Goal: Information Seeking & Learning: Learn about a topic

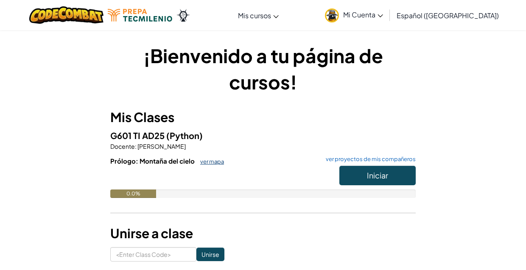
click at [207, 160] on link "ver mapa" at bounding box center [210, 161] width 28 height 7
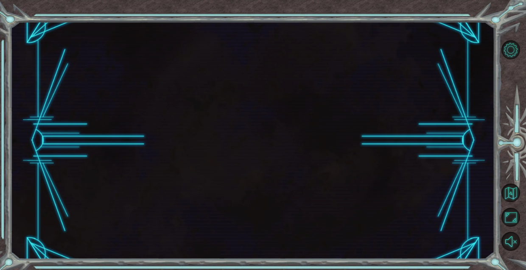
click at [207, 160] on div at bounding box center [253, 141] width 484 height 238
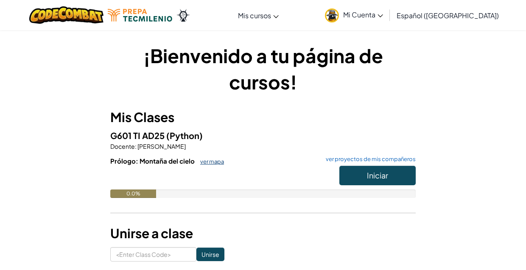
click at [206, 161] on link "ver mapa" at bounding box center [210, 161] width 28 height 7
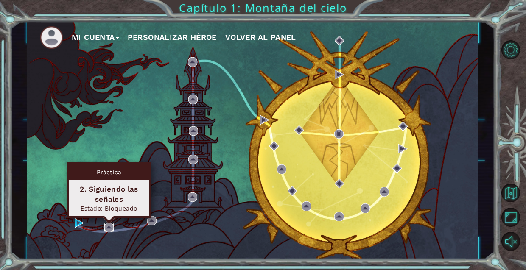
click at [106, 227] on img at bounding box center [108, 227] width 9 height 9
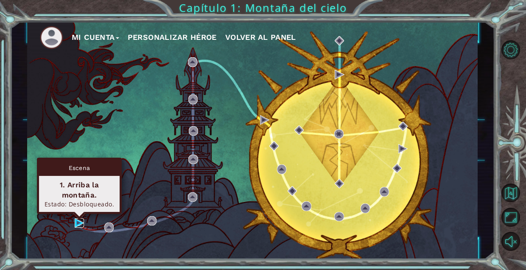
click at [77, 224] on img at bounding box center [79, 222] width 9 height 9
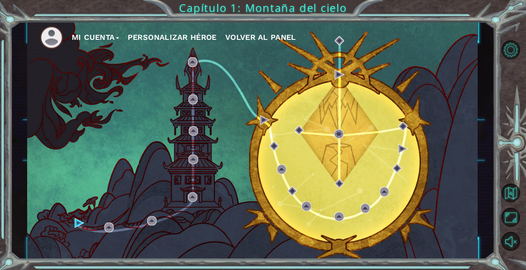
click at [153, 39] on button "Personalizar héroe" at bounding box center [172, 37] width 89 height 13
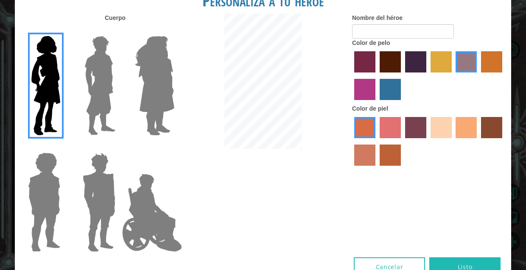
click at [103, 76] on img at bounding box center [100, 86] width 38 height 106
click at [119, 31] on input "Hero Lars" at bounding box center [119, 31] width 0 height 0
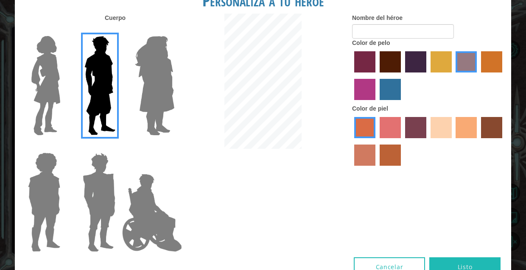
click at [141, 84] on img at bounding box center [155, 86] width 46 height 106
click at [174, 31] on input "Hero Amethyst" at bounding box center [174, 31] width 0 height 0
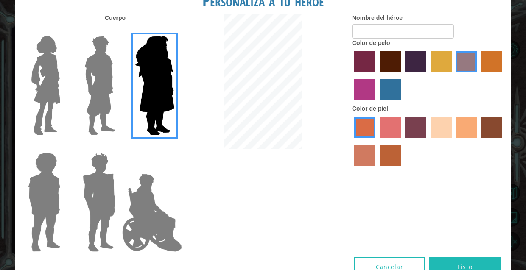
click at [139, 202] on img at bounding box center [152, 213] width 67 height 85
click at [174, 147] on input "Hero Jamie" at bounding box center [174, 147] width 0 height 0
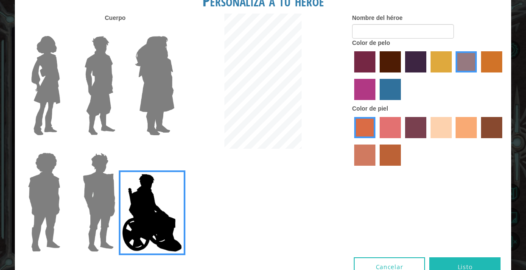
click at [109, 202] on img at bounding box center [98, 202] width 39 height 106
click at [119, 147] on input "Hero Garnet" at bounding box center [119, 147] width 0 height 0
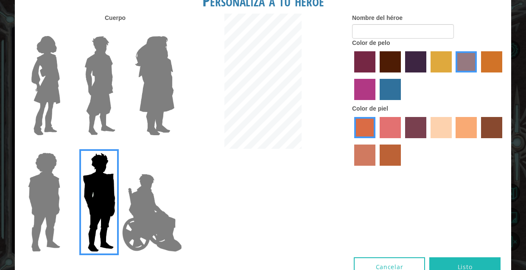
click at [41, 193] on img at bounding box center [44, 202] width 39 height 106
click at [64, 147] on input "Hero Steven" at bounding box center [64, 147] width 0 height 0
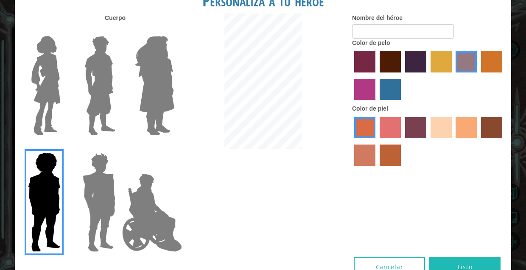
click at [40, 101] on img at bounding box center [46, 86] width 36 height 106
click at [64, 31] on input "Hero Connie" at bounding box center [64, 31] width 0 height 0
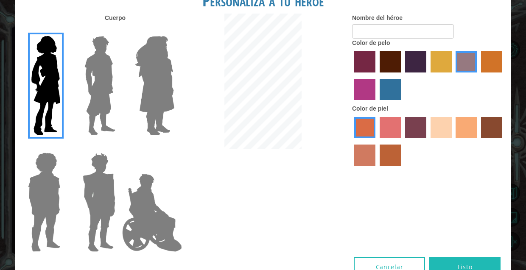
click at [437, 138] on label "sandy beach skin color" at bounding box center [441, 127] width 21 height 21
click at [428, 141] on input "sandy beach skin color" at bounding box center [428, 141] width 0 height 0
click at [112, 102] on img at bounding box center [100, 86] width 38 height 106
click at [119, 31] on input "Hero Lars" at bounding box center [119, 31] width 0 height 0
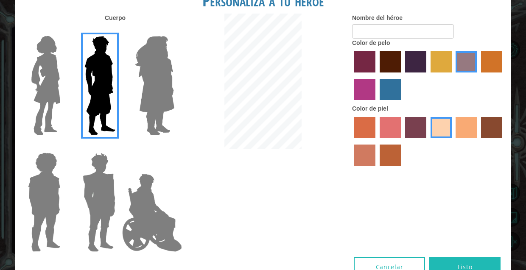
click at [93, 192] on img at bounding box center [98, 202] width 39 height 106
click at [119, 147] on input "Hero Garnet" at bounding box center [119, 147] width 0 height 0
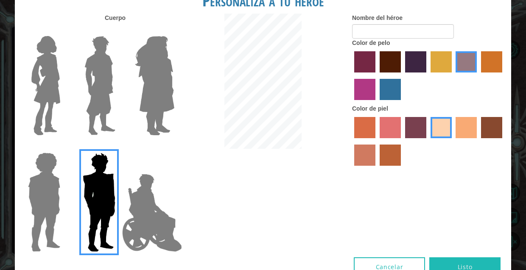
click at [51, 193] on img at bounding box center [44, 202] width 39 height 106
click at [64, 147] on input "Hero Steven" at bounding box center [64, 147] width 0 height 0
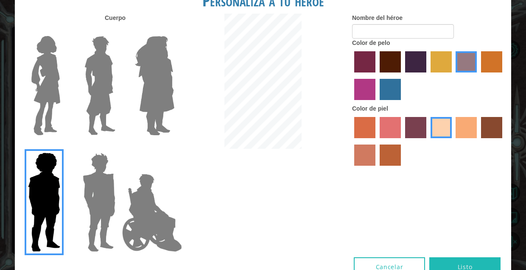
click at [90, 132] on img at bounding box center [100, 86] width 38 height 106
click at [119, 31] on input "Hero Lars" at bounding box center [119, 31] width 0 height 0
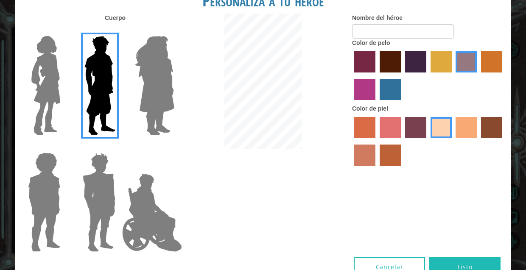
click at [88, 195] on img at bounding box center [98, 202] width 39 height 106
click at [119, 147] on input "Hero Garnet" at bounding box center [119, 147] width 0 height 0
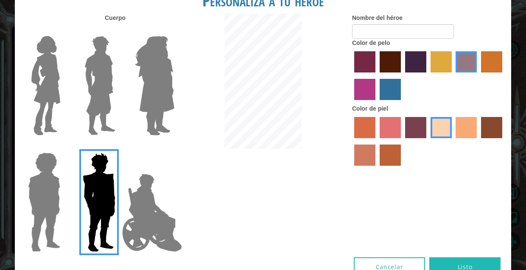
click at [90, 114] on img at bounding box center [100, 86] width 38 height 106
click at [119, 31] on input "Hero Lars" at bounding box center [119, 31] width 0 height 0
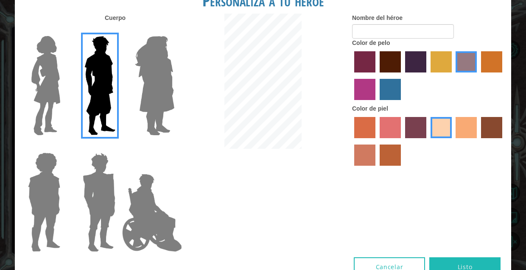
click at [363, 64] on label "paprika hair color" at bounding box center [364, 61] width 21 height 21
click at [351, 76] on input "paprika hair color" at bounding box center [351, 76] width 0 height 0
click at [395, 100] on label "lachmara hair color" at bounding box center [390, 89] width 21 height 21
click at [377, 103] on input "lachmara hair color" at bounding box center [377, 103] width 0 height 0
click at [363, 99] on label "medium red violet hair color" at bounding box center [364, 89] width 21 height 21
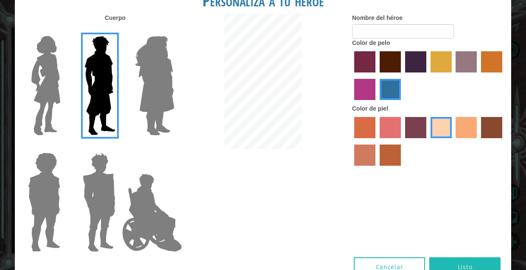
click at [504, 76] on input "medium red violet hair color" at bounding box center [504, 76] width 0 height 0
click at [383, 66] on label "maroon hair color" at bounding box center [390, 61] width 21 height 21
click at [377, 76] on input "maroon hair color" at bounding box center [377, 76] width 0 height 0
click at [488, 73] on label "gold drop hair color" at bounding box center [491, 61] width 21 height 21
click at [478, 76] on input "gold drop hair color" at bounding box center [478, 76] width 0 height 0
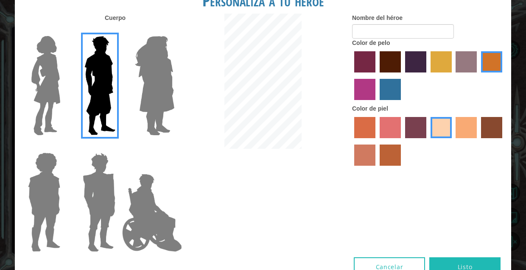
click at [470, 73] on label "bazaar hair color" at bounding box center [466, 61] width 21 height 21
click at [453, 76] on input "bazaar hair color" at bounding box center [453, 76] width 0 height 0
click at [438, 68] on label "tulip tree hair color" at bounding box center [441, 61] width 21 height 21
click at [428, 76] on input "tulip tree hair color" at bounding box center [428, 76] width 0 height 0
click at [376, 70] on div at bounding box center [428, 76] width 153 height 55
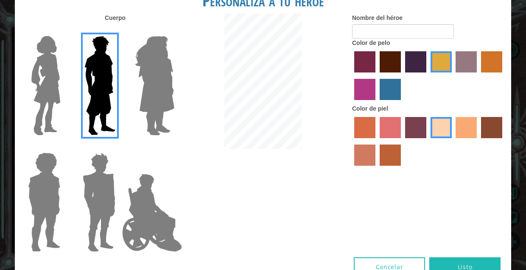
click at [389, 95] on label "lachmara hair color" at bounding box center [390, 89] width 21 height 21
click at [377, 103] on input "lachmara hair color" at bounding box center [377, 103] width 0 height 0
click at [356, 73] on label "paprika hair color" at bounding box center [364, 61] width 21 height 21
click at [351, 76] on input "paprika hair color" at bounding box center [351, 76] width 0 height 0
click at [153, 100] on img at bounding box center [155, 86] width 46 height 106
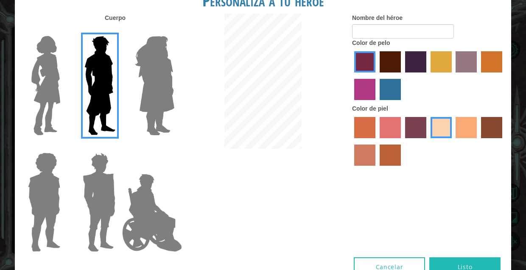
click at [174, 31] on input "Hero Amethyst" at bounding box center [174, 31] width 0 height 0
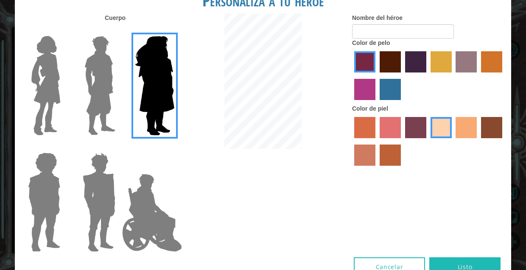
click at [104, 89] on img at bounding box center [100, 86] width 38 height 106
click at [119, 31] on input "Hero Lars" at bounding box center [119, 31] width 0 height 0
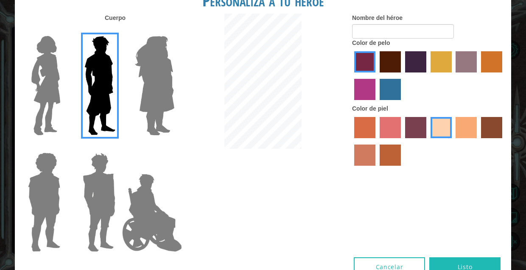
click at [393, 100] on label "lachmara hair color" at bounding box center [390, 89] width 21 height 21
click at [377, 103] on input "lachmara hair color" at bounding box center [377, 103] width 0 height 0
click at [393, 68] on label "maroon hair color" at bounding box center [390, 61] width 21 height 21
click at [377, 76] on input "maroon hair color" at bounding box center [377, 76] width 0 height 0
click at [167, 223] on img at bounding box center [152, 213] width 67 height 85
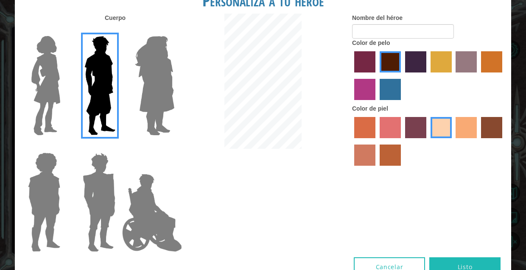
click at [174, 147] on input "Hero Jamie" at bounding box center [174, 147] width 0 height 0
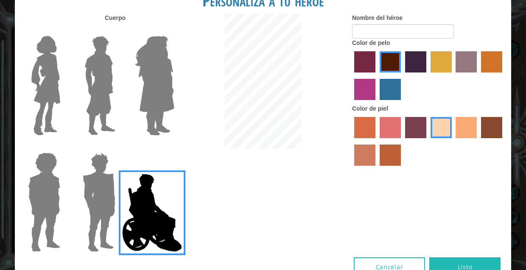
click at [155, 108] on img at bounding box center [155, 86] width 46 height 106
click at [174, 31] on input "Hero Amethyst" at bounding box center [174, 31] width 0 height 0
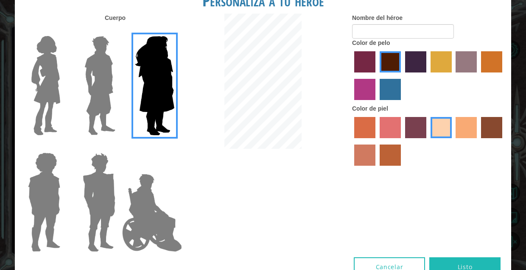
click at [112, 97] on img at bounding box center [100, 86] width 38 height 106
click at [119, 31] on input "Hero Lars" at bounding box center [119, 31] width 0 height 0
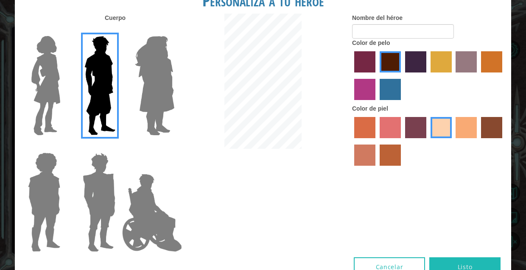
click at [13, 70] on div "Personaliza a tu héroe [PERSON_NAME] Nombre del héroe Color de pelo Color [PERS…" at bounding box center [263, 135] width 526 height 270
click at [48, 91] on img at bounding box center [46, 86] width 36 height 106
click at [64, 31] on input "Hero Connie" at bounding box center [64, 31] width 0 height 0
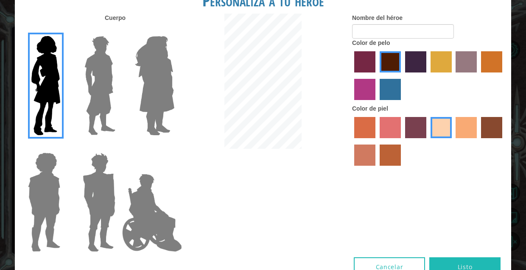
click at [89, 193] on img at bounding box center [98, 202] width 39 height 106
click at [119, 147] on input "Hero Garnet" at bounding box center [119, 147] width 0 height 0
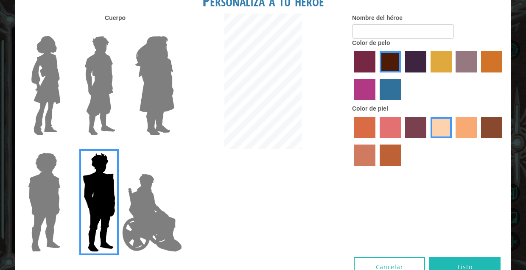
click at [116, 88] on img at bounding box center [100, 86] width 38 height 106
click at [119, 31] on input "Hero Lars" at bounding box center [119, 31] width 0 height 0
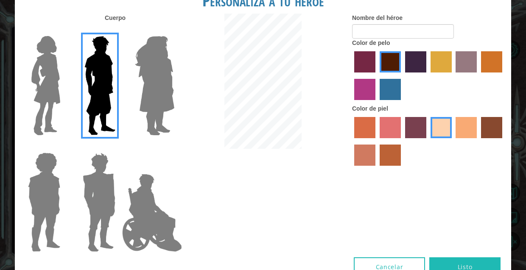
click at [364, 63] on label "paprika hair color" at bounding box center [364, 61] width 21 height 21
click at [351, 76] on input "paprika hair color" at bounding box center [351, 76] width 0 height 0
click at [361, 88] on label "medium red violet hair color" at bounding box center [364, 89] width 21 height 21
click at [504, 76] on input "medium red violet hair color" at bounding box center [504, 76] width 0 height 0
click at [361, 67] on label "paprika hair color" at bounding box center [364, 61] width 21 height 21
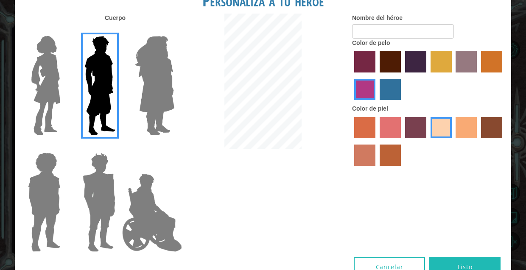
click at [351, 76] on input "paprika hair color" at bounding box center [351, 76] width 0 height 0
click at [421, 73] on label "hot purple hair color" at bounding box center [415, 61] width 21 height 21
click at [402, 76] on input "hot purple hair color" at bounding box center [402, 76] width 0 height 0
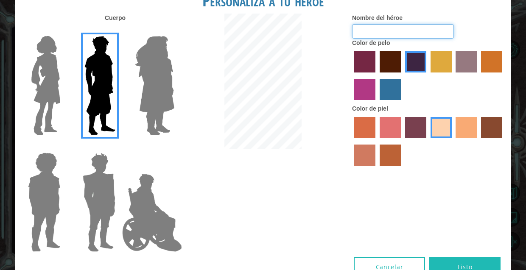
click at [393, 39] on input "Nombre del héroe" at bounding box center [403, 31] width 102 height 14
type input "r"
type input "fredd"
click at [426, 103] on div at bounding box center [428, 76] width 153 height 55
click at [393, 73] on label "maroon hair color" at bounding box center [390, 61] width 21 height 21
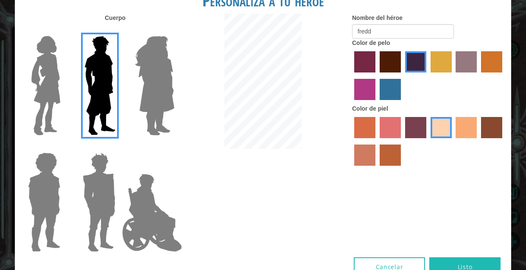
click at [377, 76] on input "maroon hair color" at bounding box center [377, 76] width 0 height 0
click at [358, 67] on label "paprika hair color" at bounding box center [364, 61] width 21 height 21
click at [351, 76] on input "paprika hair color" at bounding box center [351, 76] width 0 height 0
click at [356, 100] on label "medium red violet hair color" at bounding box center [364, 89] width 21 height 21
click at [504, 76] on input "medium red violet hair color" at bounding box center [504, 76] width 0 height 0
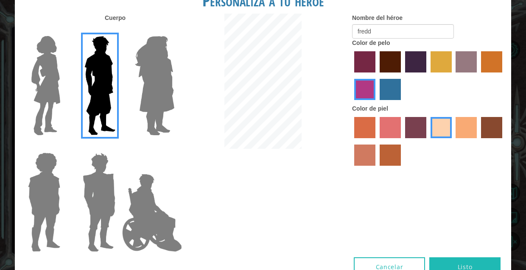
click at [152, 211] on img at bounding box center [152, 213] width 67 height 85
click at [174, 147] on input "Hero Jamie" at bounding box center [174, 147] width 0 height 0
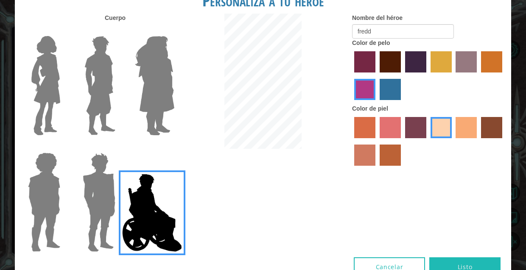
click at [106, 190] on img at bounding box center [98, 202] width 39 height 106
click at [119, 147] on input "Hero Garnet" at bounding box center [119, 147] width 0 height 0
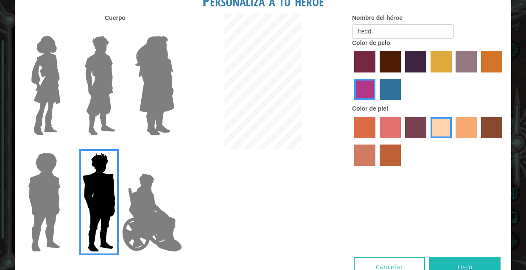
click at [39, 169] on img at bounding box center [44, 202] width 39 height 106
click at [64, 147] on input "Hero Steven" at bounding box center [64, 147] width 0 height 0
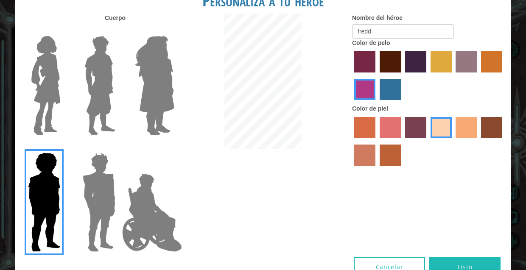
click at [43, 125] on img at bounding box center [46, 86] width 36 height 106
click at [64, 31] on input "Hero Connie" at bounding box center [64, 31] width 0 height 0
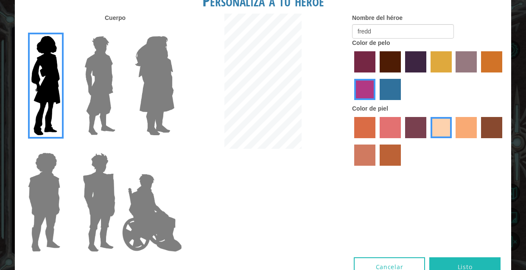
click at [138, 90] on img at bounding box center [155, 86] width 46 height 106
click at [174, 31] on input "Hero Amethyst" at bounding box center [174, 31] width 0 height 0
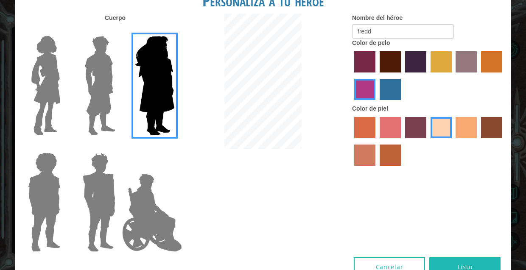
click at [43, 196] on img at bounding box center [44, 202] width 39 height 106
click at [64, 147] on input "Hero Steven" at bounding box center [64, 147] width 0 height 0
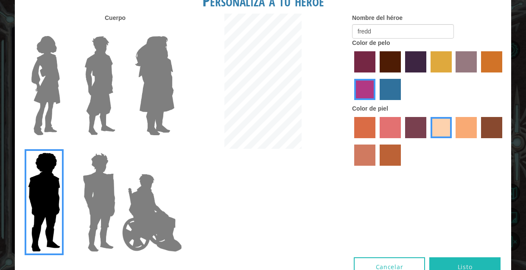
click at [121, 207] on img at bounding box center [152, 213] width 67 height 85
click at [174, 147] on input "Hero Jamie" at bounding box center [174, 147] width 0 height 0
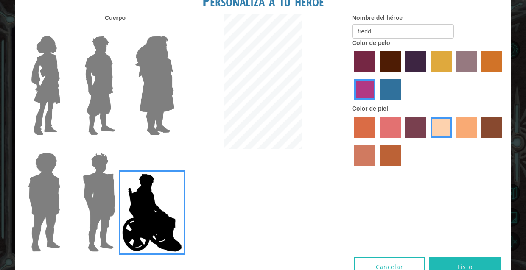
click at [91, 203] on img at bounding box center [98, 202] width 39 height 106
click at [119, 147] on input "Hero Garnet" at bounding box center [119, 147] width 0 height 0
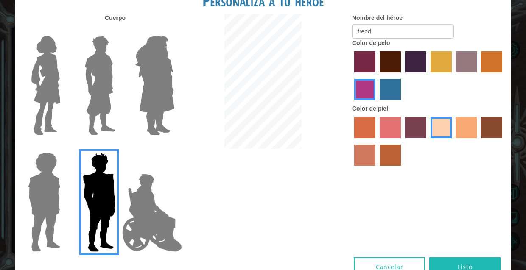
click at [128, 200] on img at bounding box center [152, 213] width 67 height 85
click at [174, 147] on input "Hero Jamie" at bounding box center [174, 147] width 0 height 0
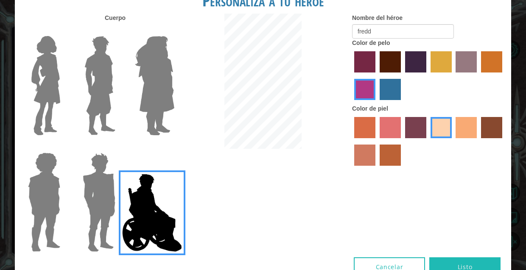
click at [98, 117] on img at bounding box center [100, 86] width 38 height 106
click at [119, 31] on input "Hero Lars" at bounding box center [119, 31] width 0 height 0
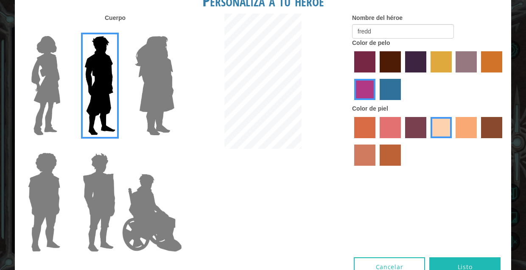
click at [357, 73] on label "paprika hair color" at bounding box center [364, 61] width 21 height 21
click at [351, 76] on input "paprika hair color" at bounding box center [351, 76] width 0 height 0
click at [388, 81] on div at bounding box center [428, 76] width 153 height 55
click at [387, 72] on label "maroon hair color" at bounding box center [390, 61] width 21 height 21
click at [377, 76] on input "maroon hair color" at bounding box center [377, 76] width 0 height 0
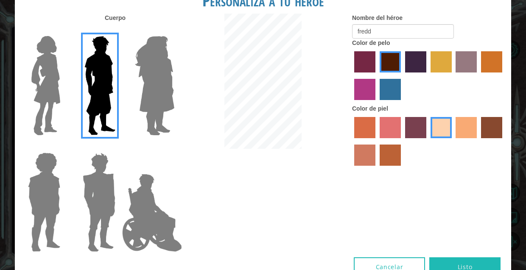
click at [167, 211] on img at bounding box center [152, 213] width 67 height 85
click at [174, 147] on input "Hero Jamie" at bounding box center [174, 147] width 0 height 0
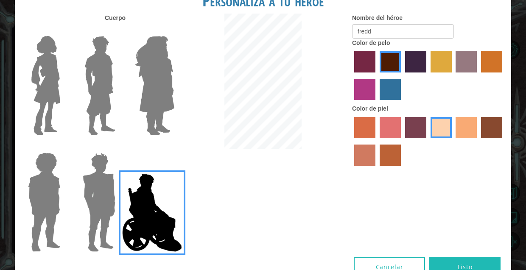
click at [360, 147] on div at bounding box center [428, 142] width 153 height 55
click at [361, 138] on label "sorbus skin color" at bounding box center [364, 127] width 21 height 21
click at [351, 141] on input "sorbus skin color" at bounding box center [351, 141] width 0 height 0
click at [363, 158] on label "burning sand skin color" at bounding box center [364, 155] width 21 height 21
click at [504, 141] on input "burning sand skin color" at bounding box center [504, 141] width 0 height 0
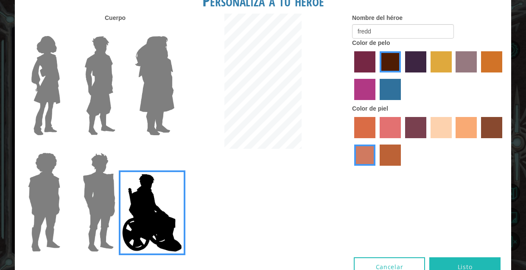
click at [383, 161] on label "smoke tree skin color" at bounding box center [390, 155] width 21 height 21
click at [377, 169] on input "smoke tree skin color" at bounding box center [377, 169] width 0 height 0
click at [382, 138] on label "froly skin color" at bounding box center [390, 127] width 21 height 21
click at [377, 141] on input "froly skin color" at bounding box center [377, 141] width 0 height 0
click at [412, 138] on label "tosca skin color" at bounding box center [415, 127] width 21 height 21
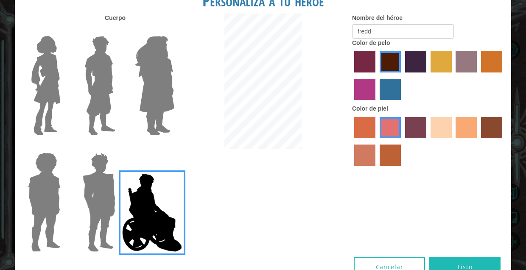
click at [402, 141] on input "tosca skin color" at bounding box center [402, 141] width 0 height 0
click at [439, 138] on label "sandy beach skin color" at bounding box center [441, 127] width 21 height 21
click at [428, 141] on input "sandy beach skin color" at bounding box center [428, 141] width 0 height 0
click at [460, 138] on label "tacao skin color" at bounding box center [466, 127] width 21 height 21
click at [453, 141] on input "tacao skin color" at bounding box center [453, 141] width 0 height 0
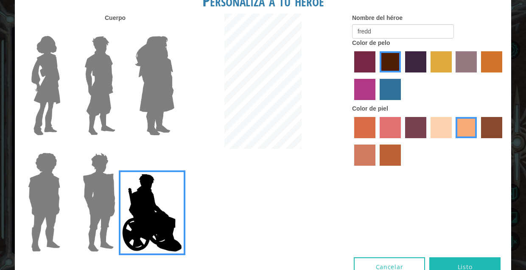
click at [446, 137] on label "sandy beach skin color" at bounding box center [441, 127] width 21 height 21
click at [428, 141] on input "sandy beach skin color" at bounding box center [428, 141] width 0 height 0
click at [483, 137] on label "karma skin color" at bounding box center [491, 127] width 21 height 21
click at [478, 141] on input "karma skin color" at bounding box center [478, 141] width 0 height 0
click at [442, 138] on label "sandy beach skin color" at bounding box center [441, 127] width 21 height 21
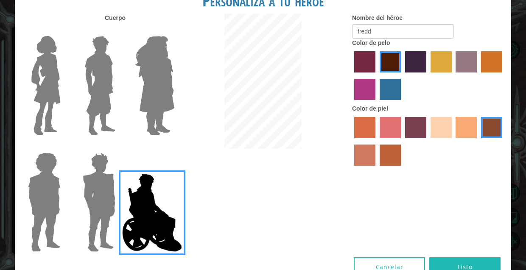
click at [428, 141] on input "sandy beach skin color" at bounding box center [428, 141] width 0 height 0
click at [102, 101] on img at bounding box center [100, 86] width 38 height 106
click at [119, 31] on input "Hero Lars" at bounding box center [119, 31] width 0 height 0
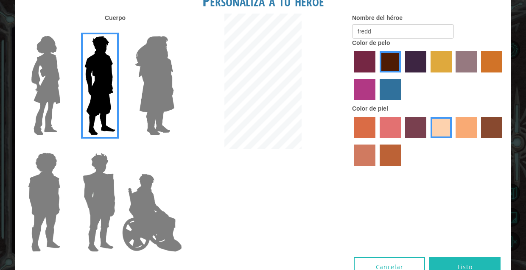
click at [148, 188] on img at bounding box center [152, 213] width 67 height 85
click at [174, 147] on input "Hero Jamie" at bounding box center [174, 147] width 0 height 0
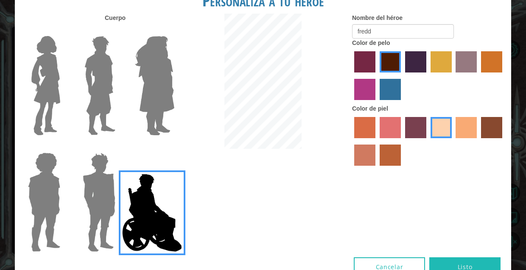
click at [359, 73] on label "paprika hair color" at bounding box center [364, 61] width 21 height 21
click at [351, 76] on input "paprika hair color" at bounding box center [351, 76] width 0 height 0
click at [360, 84] on div at bounding box center [428, 76] width 153 height 55
click at [369, 95] on label "medium red violet hair color" at bounding box center [364, 89] width 21 height 21
click at [504, 76] on input "medium red violet hair color" at bounding box center [504, 76] width 0 height 0
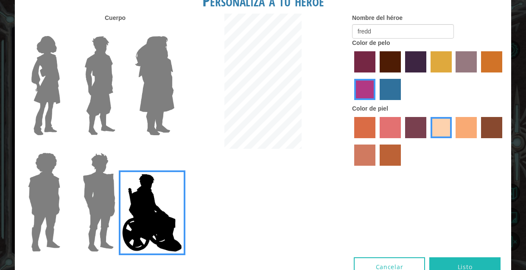
click at [369, 95] on label "medium red violet hair color" at bounding box center [364, 89] width 21 height 21
click at [504, 76] on input "medium red violet hair color" at bounding box center [504, 76] width 0 height 0
click at [391, 100] on label "lachmara hair color" at bounding box center [390, 89] width 21 height 21
click at [377, 103] on input "lachmara hair color" at bounding box center [377, 103] width 0 height 0
click at [391, 73] on label "maroon hair color" at bounding box center [390, 61] width 21 height 21
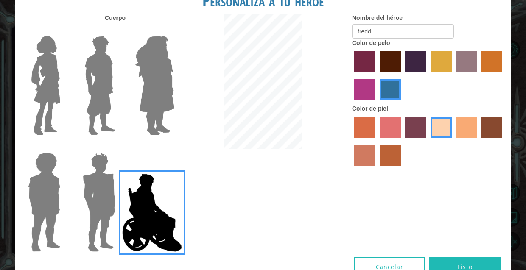
click at [377, 76] on input "maroon hair color" at bounding box center [377, 76] width 0 height 0
click at [421, 73] on label "hot purple hair color" at bounding box center [415, 61] width 21 height 21
click at [402, 76] on input "hot purple hair color" at bounding box center [402, 76] width 0 height 0
click at [437, 73] on label "tulip tree hair color" at bounding box center [441, 61] width 21 height 21
click at [428, 76] on input "tulip tree hair color" at bounding box center [428, 76] width 0 height 0
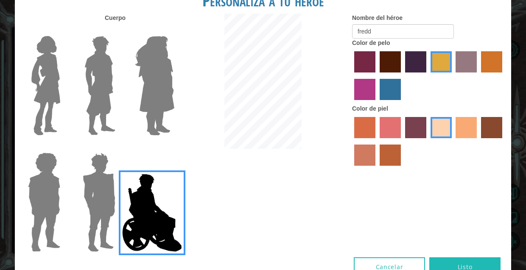
click at [462, 73] on label "bazaar hair color" at bounding box center [466, 61] width 21 height 21
click at [453, 76] on input "bazaar hair color" at bounding box center [453, 76] width 0 height 0
click at [451, 257] on button "Listo" at bounding box center [464, 266] width 71 height 19
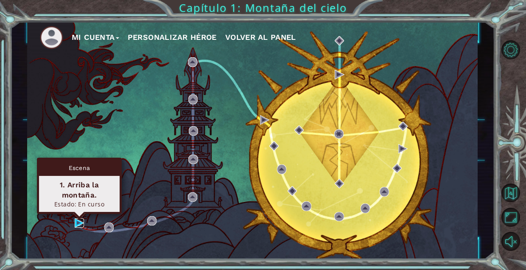
click at [76, 221] on img at bounding box center [79, 222] width 9 height 9
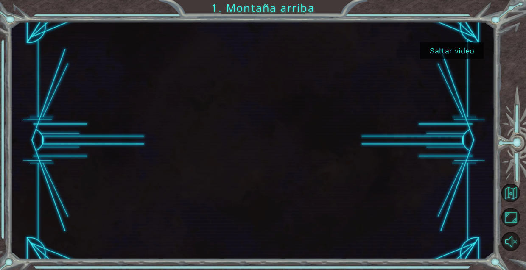
click at [453, 48] on button "Saltar video" at bounding box center [452, 50] width 64 height 17
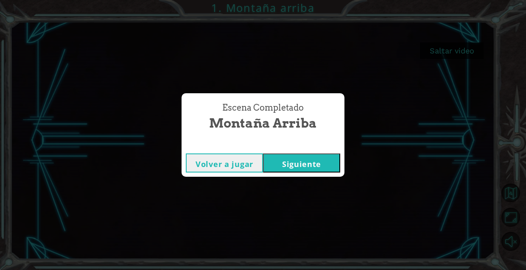
click at [286, 165] on button "Siguiente" at bounding box center [301, 163] width 77 height 19
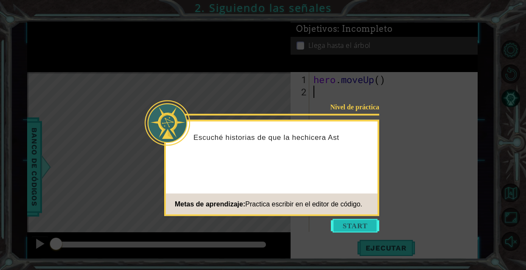
click at [353, 228] on button "Start" at bounding box center [355, 226] width 48 height 14
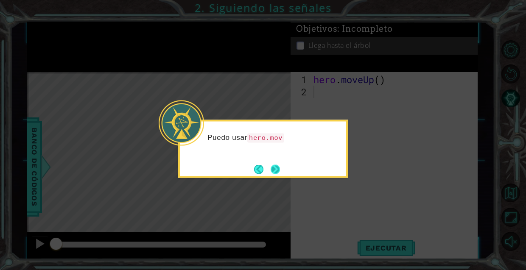
click at [278, 171] on button "Next" at bounding box center [275, 169] width 10 height 10
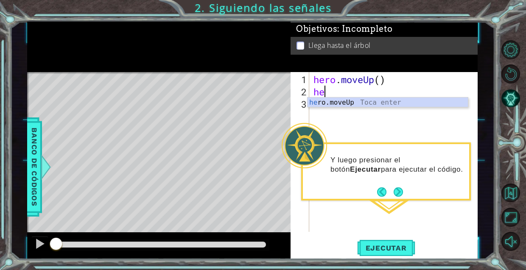
type textarea "hero"
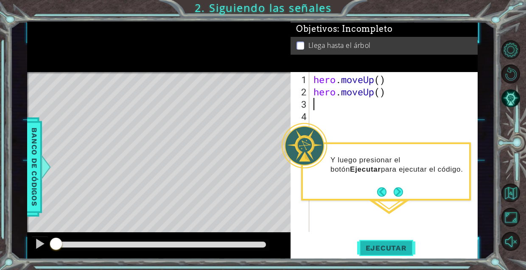
click at [392, 249] on span "Ejecutar" at bounding box center [386, 248] width 58 height 8
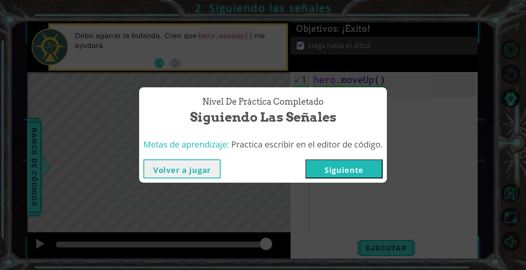
click at [198, 167] on button "Volver a jugar" at bounding box center [181, 169] width 77 height 19
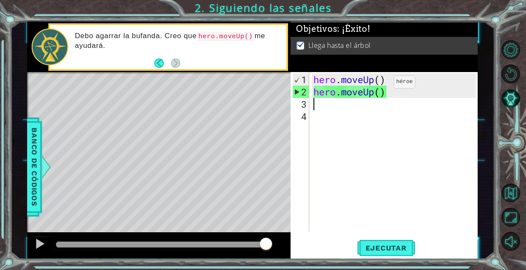
click at [381, 85] on div "hero . moveUp ( ) hero . moveUp ( )" at bounding box center [396, 165] width 168 height 185
click at [381, 82] on div "hero . moveUp ( ) hero . moveUp ( )" at bounding box center [396, 165] width 168 height 185
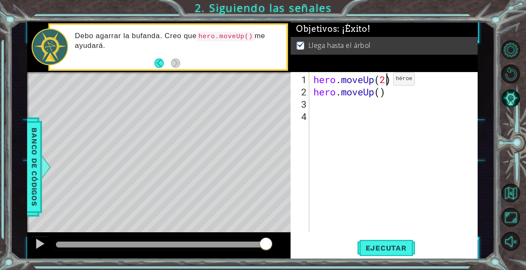
scroll to position [0, 3]
drag, startPoint x: 387, startPoint y: 94, endPoint x: 309, endPoint y: 94, distance: 78.5
click at [309, 94] on div "hero.moveUp(2) 1 2 3 4 hero . moveUp ( 2 ) hero . moveUp ( ) הההההההההההההההההה…" at bounding box center [383, 152] width 185 height 160
type textarea "hero.moveUp()"
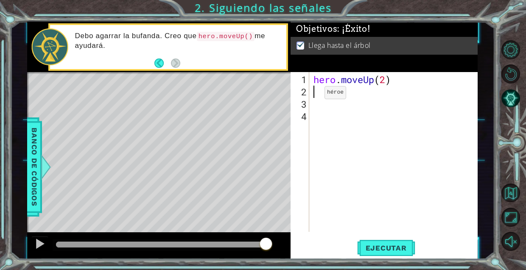
click at [162, 215] on div "Level Map" at bounding box center [223, 197] width 392 height 250
click at [379, 252] on span "Ejecutar" at bounding box center [386, 248] width 58 height 8
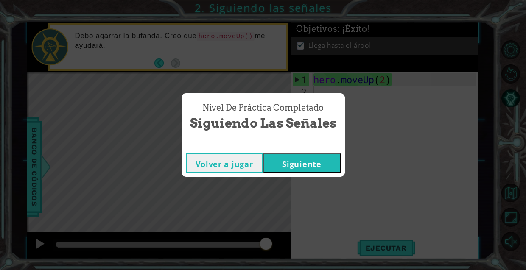
click at [226, 156] on button "Volver a jugar" at bounding box center [224, 163] width 77 height 19
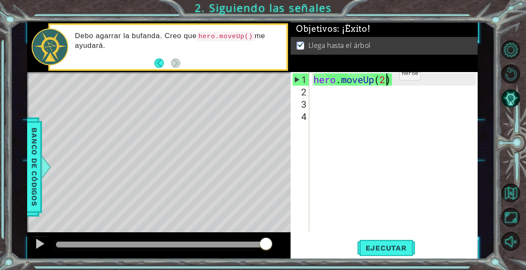
click at [386, 77] on div "hero . moveUp ( 2 )" at bounding box center [396, 165] width 168 height 185
type textarea "hero.moveUp()"
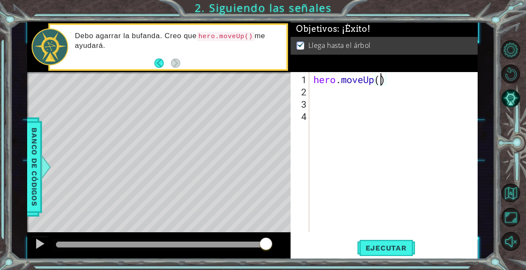
click at [331, 133] on div "hero . moveUp ( )" at bounding box center [396, 165] width 168 height 185
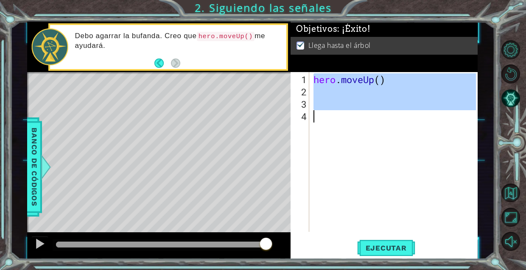
drag, startPoint x: 315, startPoint y: 81, endPoint x: 442, endPoint y: 233, distance: 197.9
click at [446, 231] on div "hero . moveUp ( )" at bounding box center [396, 165] width 168 height 185
click at [442, 233] on div "1 2 3 4 hero . moveUp ( ) ההההההההההההההההההההההההההההההההההההההההההההההההההההה…" at bounding box center [384, 165] width 187 height 187
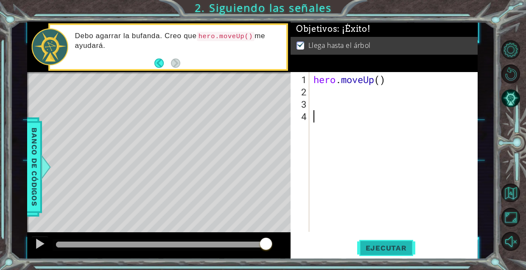
click at [370, 257] on button "Ejecutar" at bounding box center [386, 248] width 58 height 19
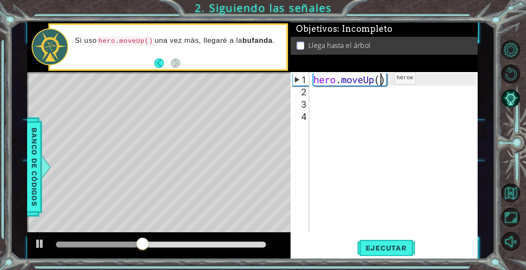
click at [381, 81] on div "hero . moveUp ( )" at bounding box center [396, 165] width 168 height 185
type textarea "hero.moveUp(2)"
click at [369, 242] on button "Ejecutar" at bounding box center [386, 248] width 58 height 19
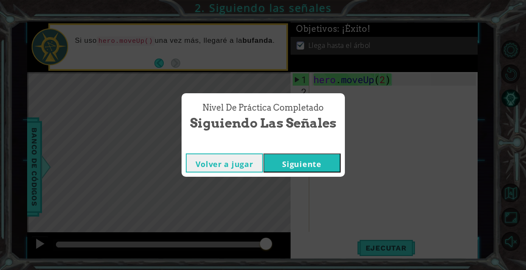
click at [316, 168] on button "Siguiente" at bounding box center [301, 163] width 77 height 19
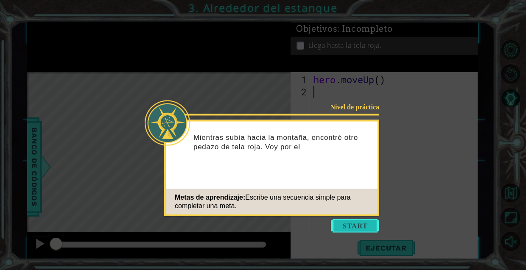
click at [345, 221] on button "Start" at bounding box center [355, 226] width 48 height 14
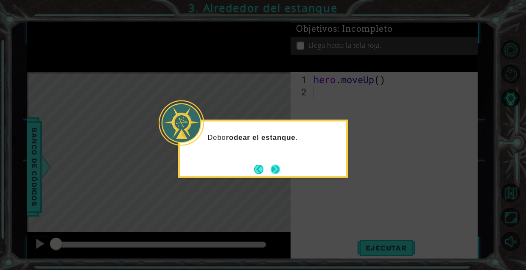
click at [281, 168] on button "Next" at bounding box center [275, 169] width 11 height 11
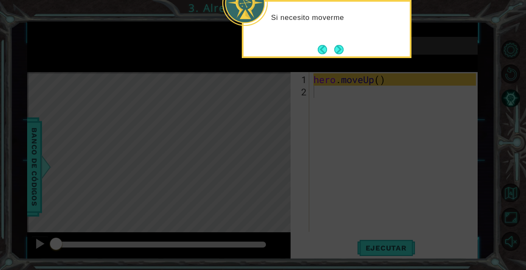
click at [333, 98] on icon at bounding box center [263, 40] width 526 height 459
click at [338, 52] on button "Next" at bounding box center [339, 50] width 10 height 10
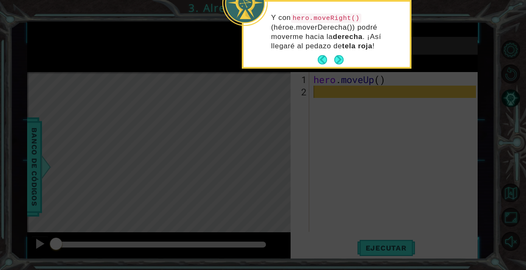
click at [339, 66] on div "Y con hero.moveRight() (héroe.moverDerecha()) podré moverme hacia la derecha . …" at bounding box center [326, 36] width 166 height 62
click at [334, 55] on button "Next" at bounding box center [339, 60] width 10 height 10
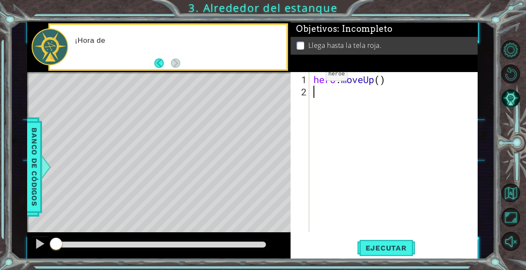
click at [295, 84] on div "1" at bounding box center [300, 79] width 17 height 12
type textarea "hero.moveUp()"
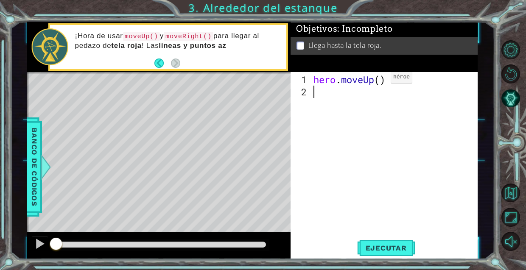
click at [378, 81] on div "hero . moveUp ( )" at bounding box center [396, 165] width 168 height 185
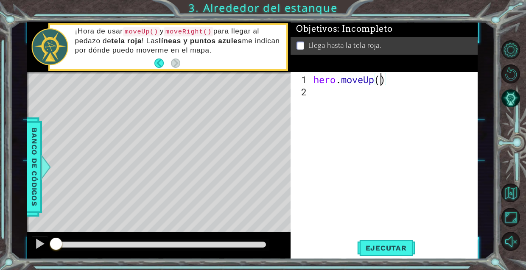
type textarea "hero.moveUp(2)"
click at [320, 94] on div "hero . moveUp ( 2 )" at bounding box center [396, 165] width 168 height 185
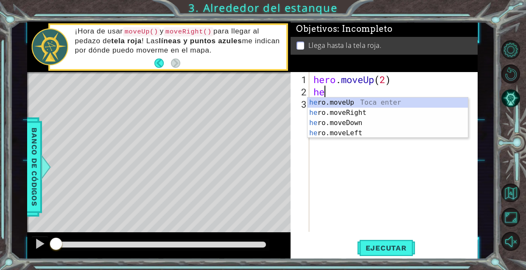
type textarea "hero"
click at [337, 111] on div "hero .moveUp Toca enter hero .moveRight Toca enter hero .moveDown Toca enter he…" at bounding box center [388, 128] width 160 height 61
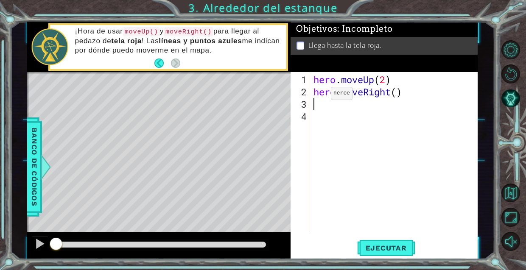
scroll to position [0, 0]
click at [397, 95] on div "hero . moveUp ( 2 ) hero . moveRight ( )" at bounding box center [396, 165] width 168 height 185
type textarea "hero.moveRight()"
click at [336, 176] on div "hero . moveUp ( 2 ) hero . moveRight ( )" at bounding box center [396, 165] width 168 height 185
click at [323, 104] on div "hero . moveUp ( 2 ) hero . moveRight ( )" at bounding box center [396, 165] width 168 height 185
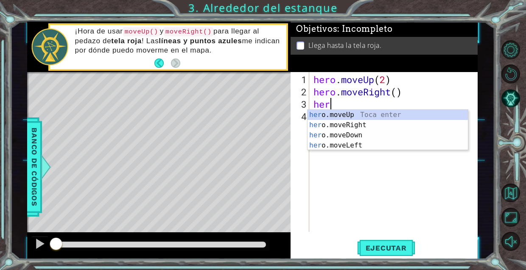
type textarea "hero"
click at [331, 114] on div "hero .moveUp Toca enter hero .moveRight Toca enter hero .moveDown Toca enter he…" at bounding box center [388, 140] width 160 height 61
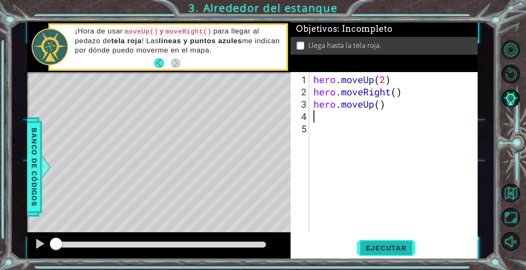
click at [372, 246] on span "Ejecutar" at bounding box center [386, 248] width 58 height 8
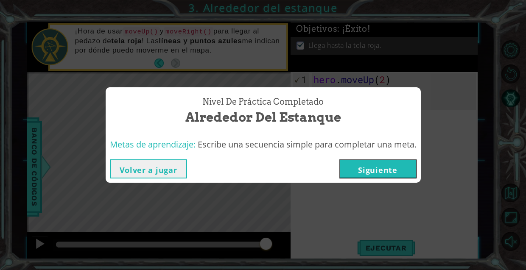
click at [378, 164] on button "Siguiente" at bounding box center [377, 169] width 77 height 19
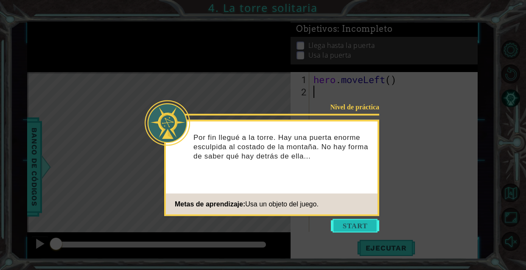
click at [350, 226] on button "Start" at bounding box center [355, 226] width 48 height 14
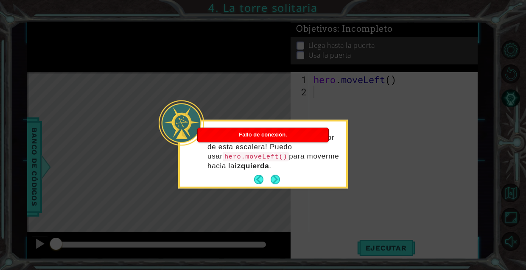
click at [277, 173] on div "¡Tengo que llegar a la parte superior de esta escalera! Puedo usar hero.moveLef…" at bounding box center [263, 156] width 166 height 62
click at [277, 175] on button "Next" at bounding box center [276, 180] width 10 height 10
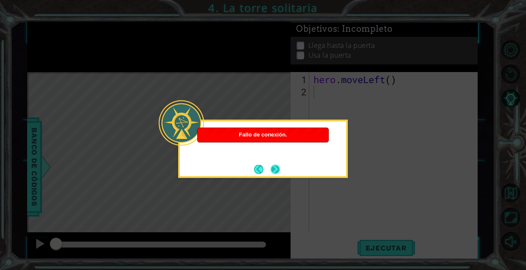
click at [277, 166] on button "Next" at bounding box center [275, 169] width 10 height 10
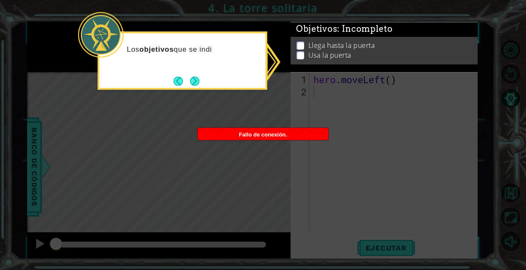
click at [283, 132] on span "Fallo de conexión." at bounding box center [263, 135] width 48 height 6
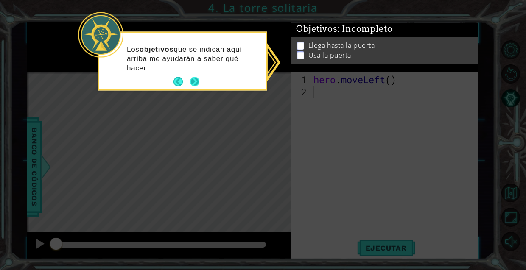
click at [198, 80] on button "Next" at bounding box center [194, 81] width 11 height 11
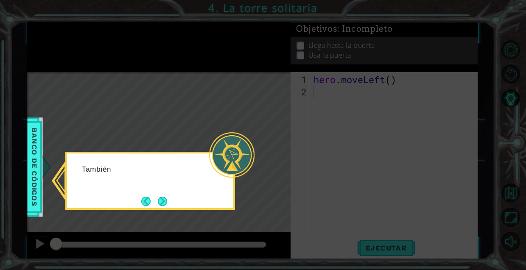
click at [250, 176] on div at bounding box center [231, 154] width 45 height 45
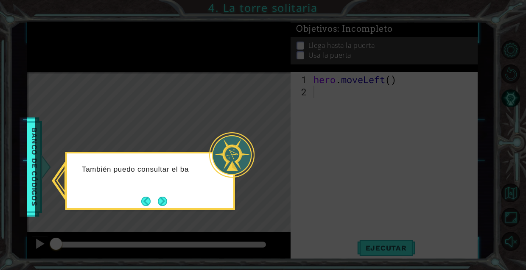
click at [241, 153] on div at bounding box center [231, 154] width 45 height 45
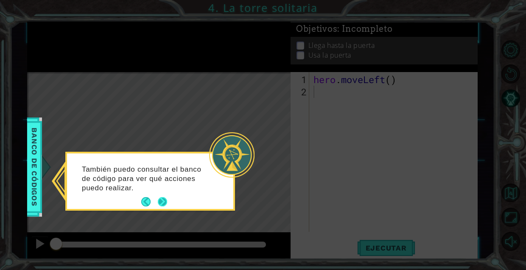
click at [166, 203] on button "Next" at bounding box center [162, 201] width 9 height 9
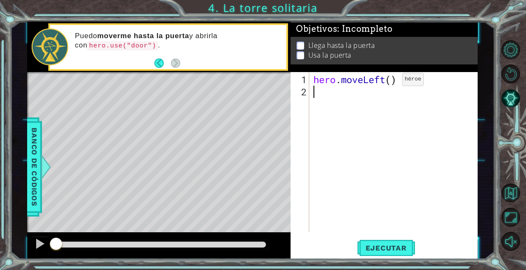
click at [389, 83] on div "hero . moveLeft ( )" at bounding box center [396, 165] width 168 height 185
click at [392, 81] on div "hero . moveLeft ( )" at bounding box center [396, 165] width 168 height 185
type textarea "hero.moveLeft(2)"
click at [320, 95] on div "hero . moveLeft ( 2 )" at bounding box center [396, 165] width 168 height 185
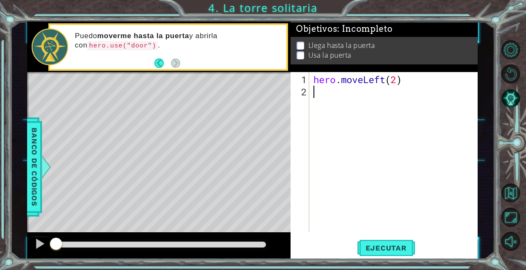
scroll to position [0, 0]
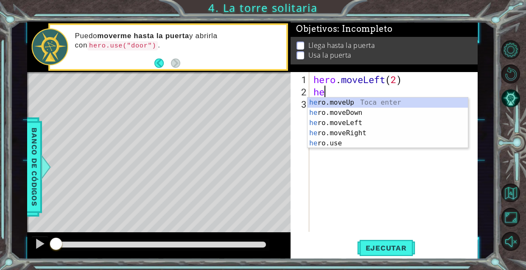
type textarea "hero"
click at [334, 101] on div "hero .moveUp Toca enter hero .moveDown Toca enter hero .moveLeft Toca enter her…" at bounding box center [388, 133] width 160 height 71
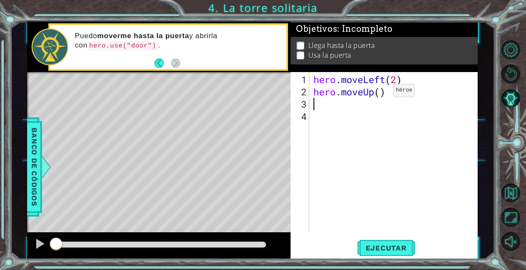
click at [381, 94] on div "hero . moveLeft ( 2 ) hero . moveUp ( )" at bounding box center [396, 165] width 168 height 185
type textarea "hero.moveUp(2)"
click at [314, 110] on div "hero . moveLeft ( 2 ) hero . moveUp ( 2 )" at bounding box center [396, 165] width 168 height 185
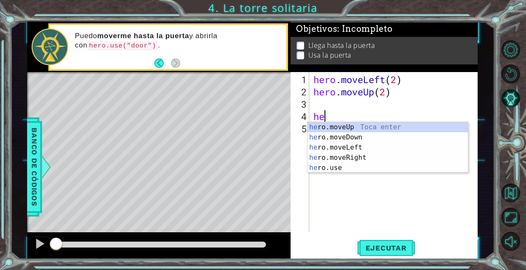
type textarea "heri"
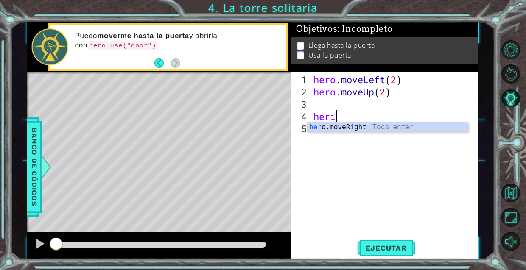
scroll to position [0, 0]
drag, startPoint x: 314, startPoint y: 110, endPoint x: 336, endPoint y: 129, distance: 28.6
click at [336, 129] on div "her o.moveR i ght Toca enter" at bounding box center [388, 137] width 160 height 31
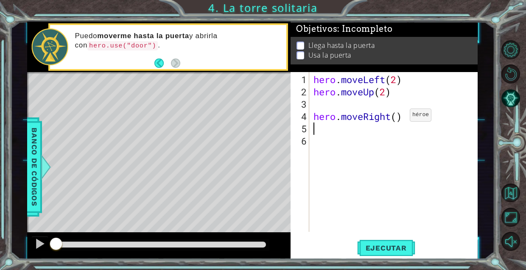
click at [397, 118] on div "hero . moveLeft ( 2 ) hero . moveUp ( 2 ) hero . moveRight ( )" at bounding box center [396, 165] width 168 height 185
click at [312, 116] on div "hero . moveLeft ( 2 ) hero . moveUp ( 2 ) hero . moveRight ( 2 )" at bounding box center [394, 152] width 164 height 160
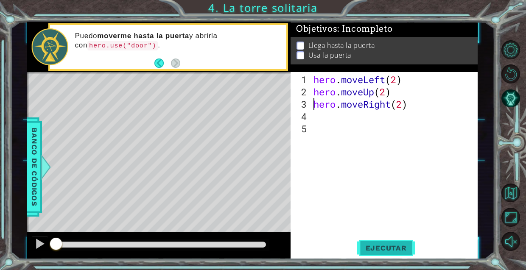
type textarea "hero.moveRight(2)"
click at [376, 249] on span "Ejecutar" at bounding box center [386, 248] width 58 height 8
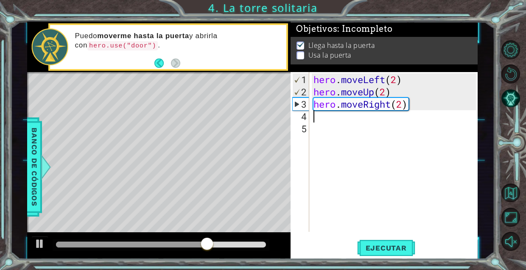
click at [317, 121] on div "hero . moveLeft ( 2 ) hero . moveUp ( 2 ) hero . moveRight ( 2 )" at bounding box center [396, 165] width 168 height 185
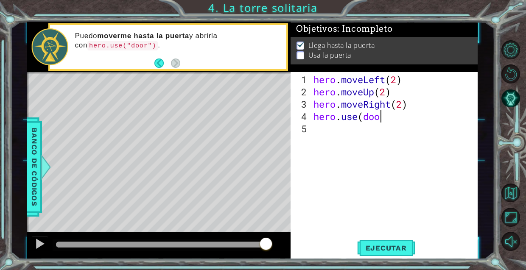
scroll to position [0, 3]
type textarea "hero.use(door)"
click at [359, 250] on span "Ejecutar" at bounding box center [386, 248] width 58 height 8
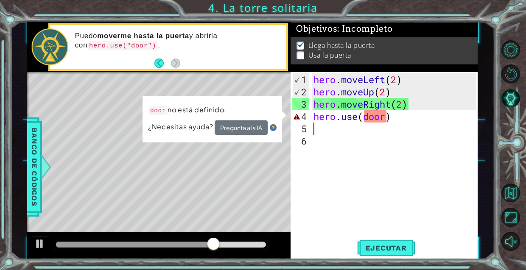
click at [379, 116] on div "hero . moveLeft ( 2 ) hero . moveUp ( 2 ) hero . moveRight ( 2 ) hero . use ( d…" at bounding box center [396, 165] width 168 height 185
type textarea "hero.use(door)"
click at [364, 116] on div "hero . moveLeft ( 2 ) hero . moveUp ( 2 ) hero . moveRight ( 2 ) hero . use ( d…" at bounding box center [396, 165] width 168 height 185
click at [366, 118] on div "hero . moveLeft ( 2 ) hero . moveUp ( 2 ) hero . moveRight ( 2 ) hero . use ( d…" at bounding box center [396, 165] width 168 height 185
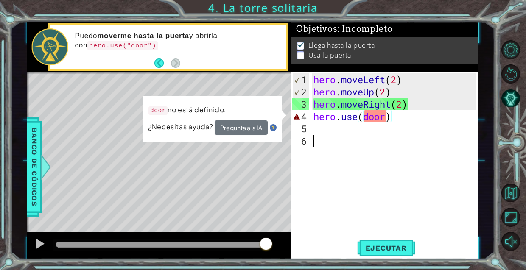
click at [398, 147] on div "hero . moveLeft ( 2 ) hero . moveUp ( 2 ) hero . moveRight ( 2 ) hero . use ( d…" at bounding box center [396, 165] width 168 height 185
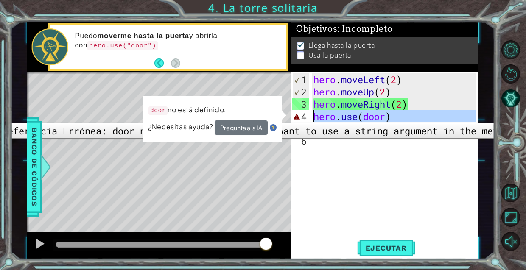
click at [300, 117] on div "4" at bounding box center [300, 116] width 17 height 12
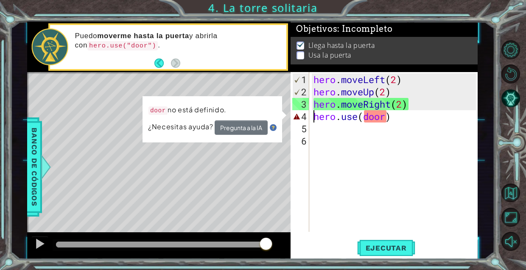
click at [375, 119] on div "hero . moveLeft ( 2 ) hero . moveUp ( 2 ) hero . moveRight ( 2 ) hero . use ( d…" at bounding box center [396, 165] width 168 height 185
click at [383, 120] on div "hero . moveLeft ( 2 ) hero . moveUp ( 2 ) hero . moveRight ( 2 ) hero . use ( d…" at bounding box center [396, 165] width 168 height 185
click at [387, 118] on div "hero . moveLeft ( 2 ) hero . moveUp ( 2 ) hero . moveRight ( 2 ) hero . use ( d…" at bounding box center [396, 165] width 168 height 185
type textarea "hero.use(door)"
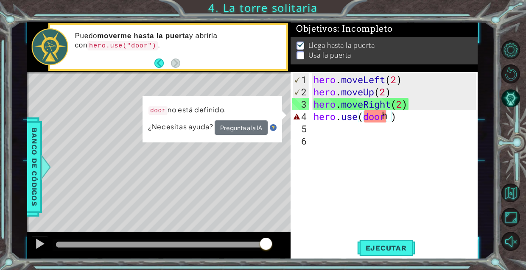
scroll to position [0, 0]
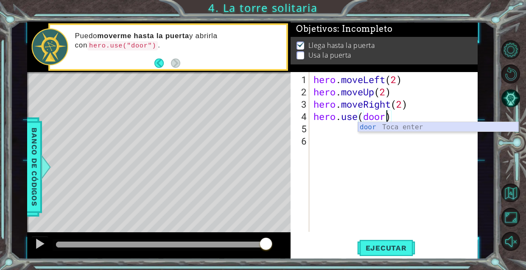
click at [371, 128] on div "door Toca enter" at bounding box center [438, 137] width 160 height 31
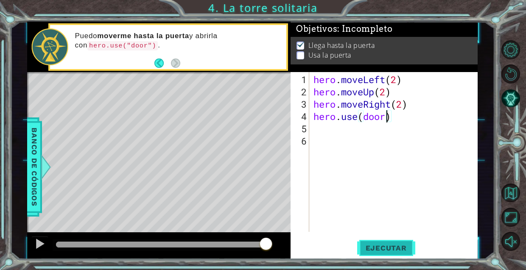
click at [372, 247] on span "Ejecutar" at bounding box center [386, 248] width 58 height 8
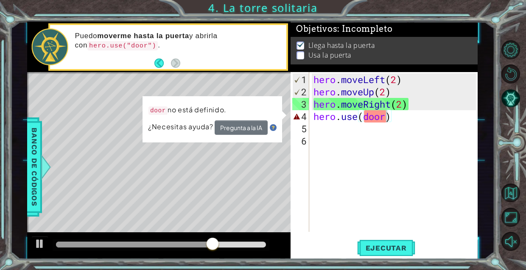
drag, startPoint x: 77, startPoint y: 46, endPoint x: 146, endPoint y: 44, distance: 68.8
click at [146, 44] on p "Puedo moverme hasta la puerta y abrirla con hero.use("door") ." at bounding box center [177, 40] width 205 height 19
click at [423, 194] on div "hero . moveLeft ( 2 ) hero . moveUp ( 2 ) hero . moveRight ( 2 ) hero . use ( d…" at bounding box center [396, 165] width 168 height 185
click at [378, 127] on div "hero . moveLeft ( 2 ) hero . moveUp ( 2 ) hero . moveRight ( 2 ) hero . use ( d…" at bounding box center [396, 165] width 168 height 185
click at [393, 117] on div "hero . moveLeft ( 2 ) hero . moveUp ( 2 ) hero . moveRight ( 2 ) hero . use ( d…" at bounding box center [396, 165] width 168 height 185
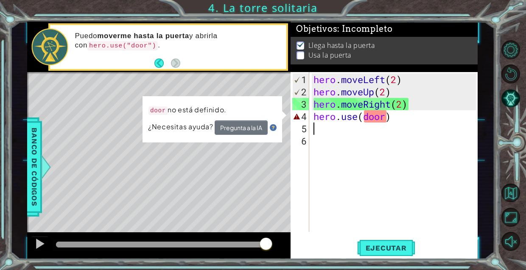
type textarea "hero.use(door)"
click at [353, 176] on div "hero . moveLeft ( 2 ) hero . moveUp ( 2 ) hero . moveRight ( 2 ) hero . use ( d…" at bounding box center [396, 165] width 168 height 185
click at [384, 115] on div "hero . moveLeft ( 2 ) hero . moveUp ( 2 ) hero . moveRight ( 2 ) hero . use ( d…" at bounding box center [396, 165] width 168 height 185
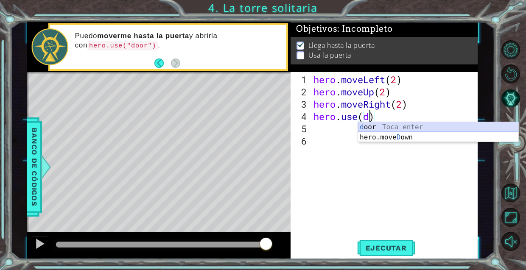
click at [381, 130] on div "d oor Toca enter hero.[PERSON_NAME] own Toca enter" at bounding box center [438, 142] width 160 height 41
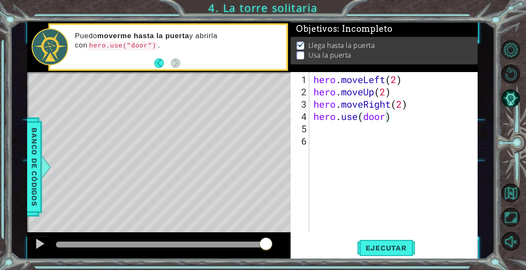
click at [207, 113] on div "Level Map" at bounding box center [223, 197] width 392 height 250
click at [394, 252] on span "Ejecutar" at bounding box center [386, 248] width 58 height 8
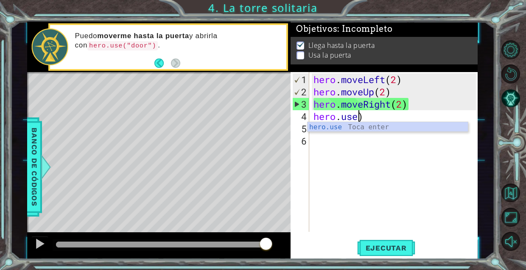
click at [374, 118] on div "hero . moveLeft ( 2 ) hero . moveUp ( 2 ) hero . moveRight ( 2 ) hero . use )" at bounding box center [396, 165] width 168 height 185
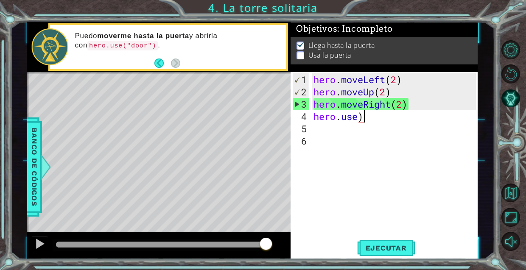
type textarea "hero.use"
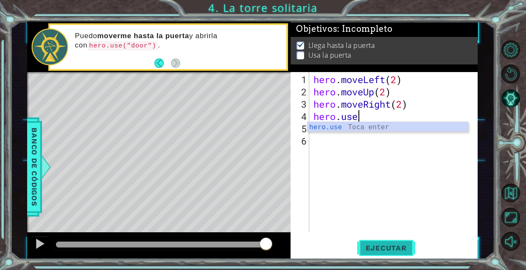
click at [383, 252] on span "Ejecutar" at bounding box center [386, 248] width 58 height 8
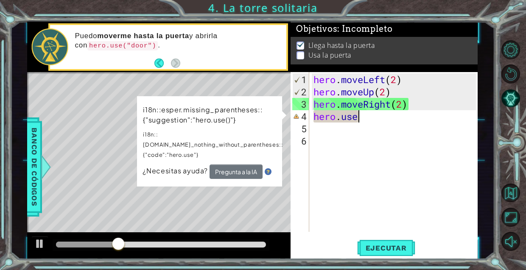
click at [316, 148] on div "hero . moveLeft ( 2 ) hero . moveUp ( 2 ) hero . moveRight ( 2 ) hero . use" at bounding box center [396, 165] width 168 height 185
click at [342, 163] on div "hero . moveLeft ( 2 ) hero . moveUp ( 2 ) hero . moveRight ( 2 ) hero . use" at bounding box center [396, 165] width 168 height 185
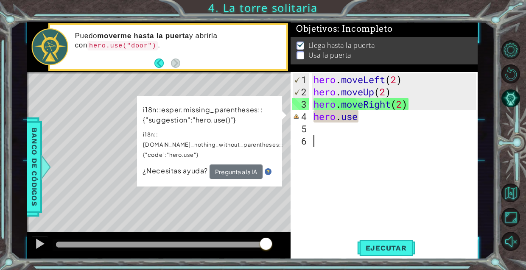
click at [363, 120] on div "hero . moveLeft ( 2 ) hero . moveUp ( 2 ) hero . moveRight ( 2 ) hero . use" at bounding box center [396, 165] width 168 height 185
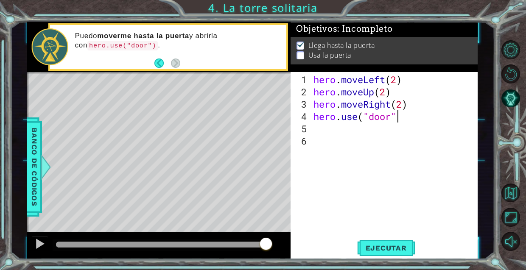
scroll to position [0, 3]
type textarea "hero.use("door")"
click at [392, 243] on button "Ejecutar" at bounding box center [386, 248] width 58 height 19
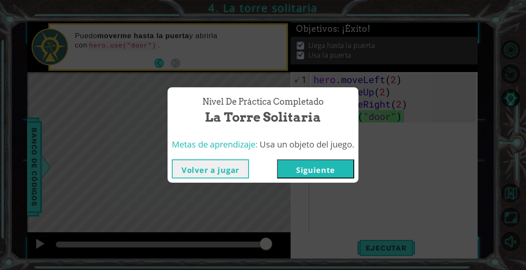
click at [321, 165] on button "Siguiente" at bounding box center [315, 169] width 77 height 19
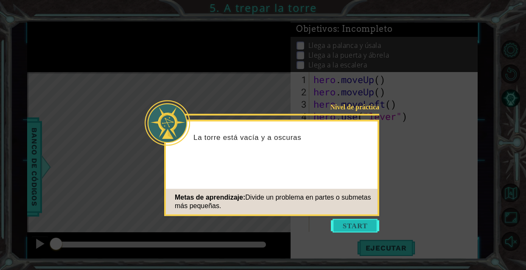
click at [347, 226] on button "Start" at bounding box center [355, 226] width 48 height 14
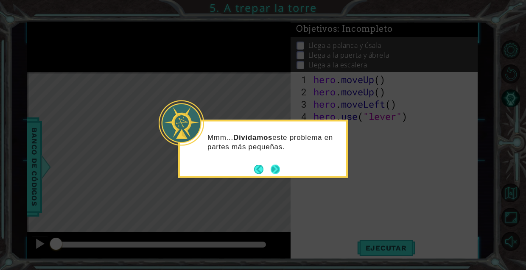
click at [274, 170] on button "Next" at bounding box center [276, 170] width 10 height 10
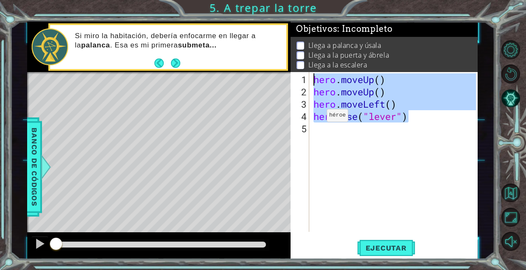
drag, startPoint x: 414, startPoint y: 120, endPoint x: 301, endPoint y: 72, distance: 122.6
click at [301, 71] on div "Objetivos : Incompleto Llega a palanca y úsala Llega a la puerta y ábrela Llega…" at bounding box center [384, 141] width 187 height 238
type textarea "hero.moveUp() hero.moveUp()"
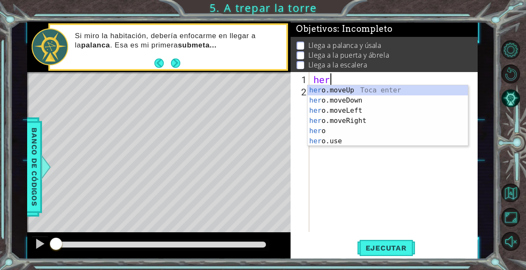
type textarea "hero"
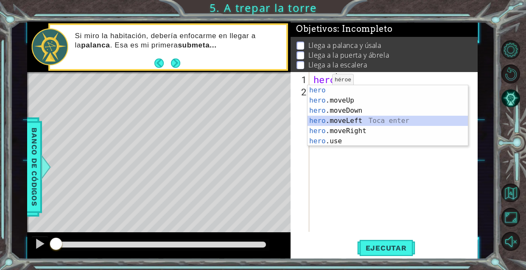
click at [336, 122] on div "hero Toca enter hero .moveUp Toca enter hero .moveDown Toca enter hero .moveLef…" at bounding box center [388, 125] width 160 height 81
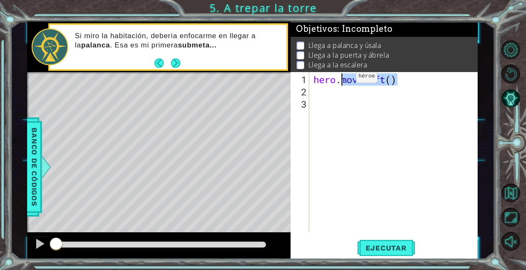
drag, startPoint x: 398, startPoint y: 78, endPoint x: 343, endPoint y: 80, distance: 54.7
click at [343, 80] on div "hero . moveLeft ( )" at bounding box center [396, 165] width 168 height 185
type textarea "hero."
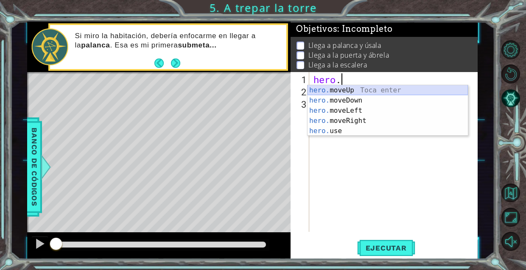
click at [343, 92] on div "hero. moveUp Toca enter hero. moveDown Toca enter hero. moveLeft Toca enter her…" at bounding box center [388, 120] width 160 height 71
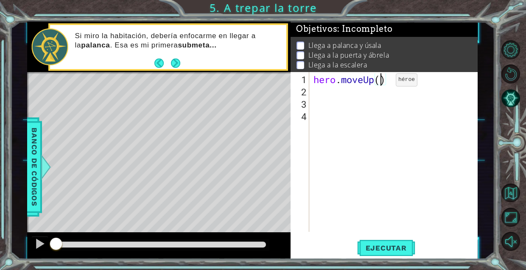
click at [383, 83] on div "hero . moveUp ( )" at bounding box center [396, 165] width 168 height 185
type textarea "hero.moveUp(3)"
click at [328, 88] on div "hero . moveUp ( 3 )" at bounding box center [396, 165] width 168 height 185
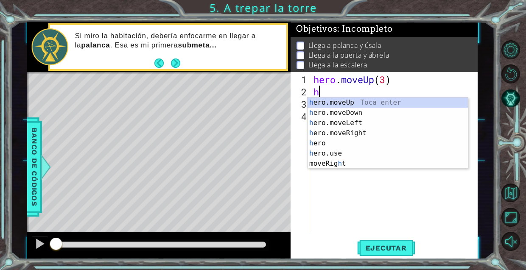
type textarea "her"
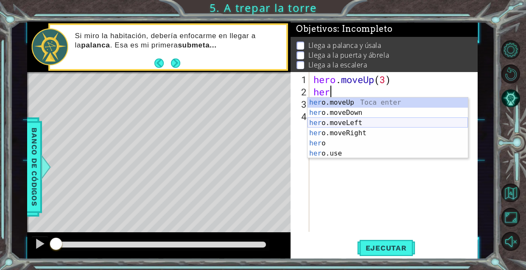
click at [320, 121] on div "her o.moveUp Toca enter her o.moveDown Toca enter her o.moveLeft [PERSON_NAME] …" at bounding box center [388, 138] width 160 height 81
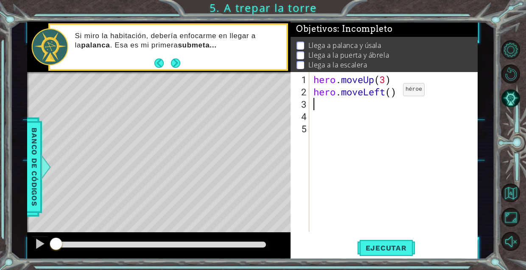
click at [390, 93] on div "hero . moveUp ( 3 ) hero . moveLeft ( )" at bounding box center [396, 165] width 168 height 185
type textarea "hero.moveLeft(1)"
click at [348, 106] on div "hero . moveUp ( 3 ) hero . moveLeft ( 1 )" at bounding box center [396, 165] width 168 height 185
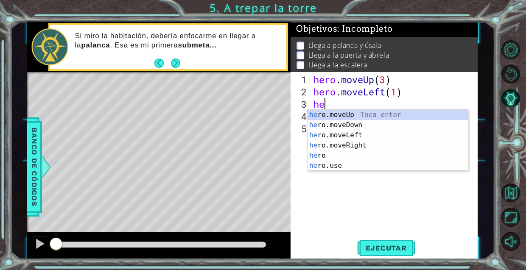
scroll to position [0, 0]
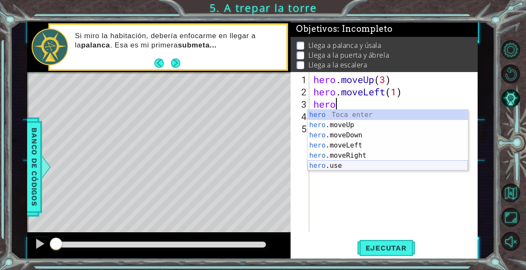
click at [348, 162] on div "hero Toca enter hero .moveUp Toca enter hero .moveDown Toca enter hero .moveLef…" at bounding box center [388, 150] width 160 height 81
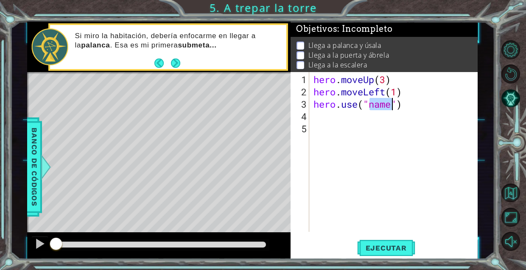
type textarea "hero.use("")"
click at [156, 62] on button "Back" at bounding box center [162, 63] width 17 height 9
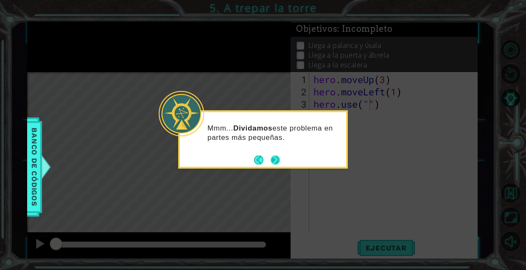
click at [273, 164] on button "Next" at bounding box center [275, 159] width 9 height 9
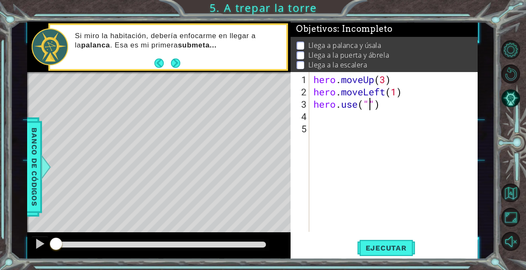
click at [454, 146] on div "hero . moveUp ( 3 ) hero . moveLeft ( 1 ) hero . use ( "" )" at bounding box center [396, 165] width 168 height 185
click at [387, 82] on div "hero . moveUp ( 3 ) hero . moveLeft ( 1 ) hero . use ( "" )" at bounding box center [396, 165] width 168 height 185
click at [371, 106] on div "hero . moveUp ( 2 ) hero . moveLeft ( 1 ) hero . use ( "" )" at bounding box center [396, 165] width 168 height 185
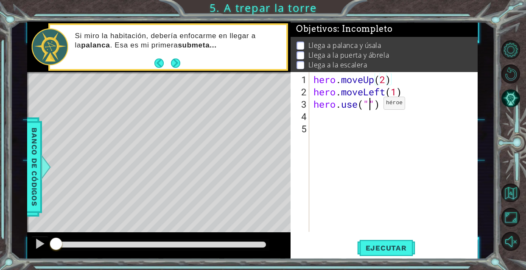
scroll to position [0, 3]
type textarea "hero.use("lebger")"
click at [461, 168] on div "hero . moveUp ( 2 ) hero . moveLeft ( 1 ) hero . use ( "lebger" )" at bounding box center [396, 165] width 168 height 185
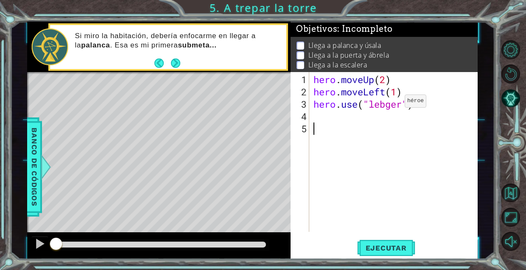
click at [392, 105] on div "hero . moveUp ( 2 ) hero . moveLeft ( 1 ) hero . use ( "lebger" )" at bounding box center [396, 165] width 168 height 185
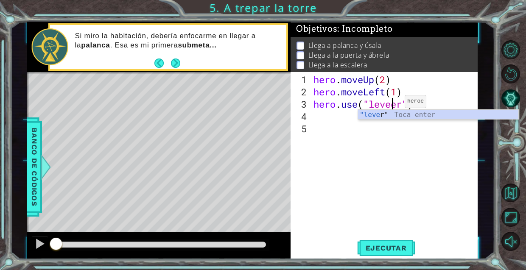
type textarea "hero.use("lever")"
click at [397, 130] on div "hero . moveUp ( 2 ) hero . moveLeft ( 1 ) hero . use ( "lever" )" at bounding box center [396, 165] width 168 height 185
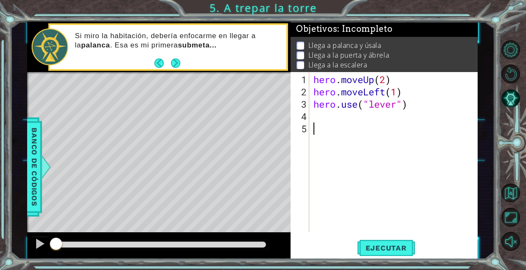
scroll to position [0, 0]
click at [331, 118] on div "hero . moveUp ( 2 ) hero . moveLeft ( 1 ) hero . use ( "lever" )" at bounding box center [396, 165] width 168 height 185
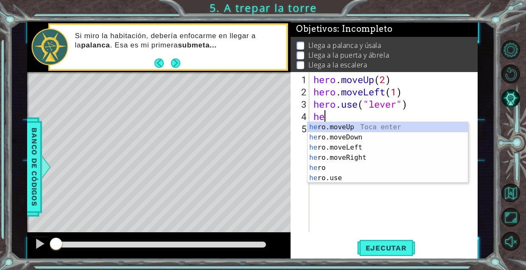
type textarea "her"
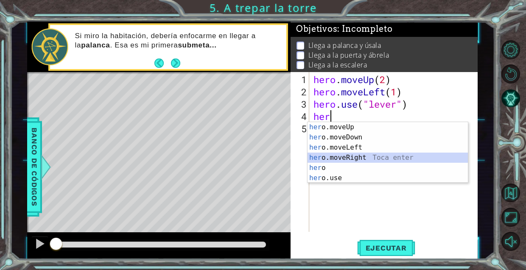
click at [350, 162] on div "her o.moveUp Toca enter her o.moveDown Toca enter her o.moveLeft [PERSON_NAME] …" at bounding box center [388, 162] width 160 height 81
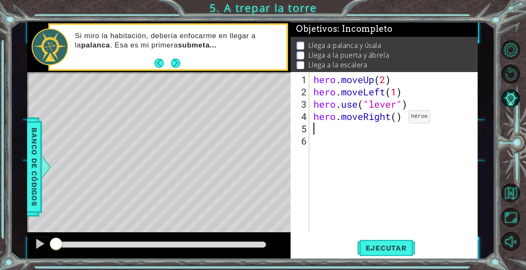
click at [396, 120] on div "hero . moveUp ( 2 ) hero . moveLeft ( 1 ) hero . use ( "lever" ) hero . moveRig…" at bounding box center [396, 165] width 168 height 185
type textarea "hero.moveRight(3)"
click at [312, 129] on div "hero . moveUp ( 2 ) hero . moveLeft ( 1 ) hero . use ( "lever" ) hero . moveRig…" at bounding box center [396, 165] width 168 height 185
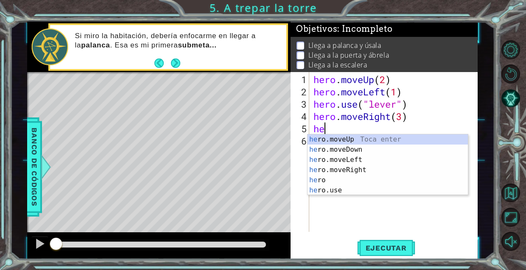
scroll to position [0, 0]
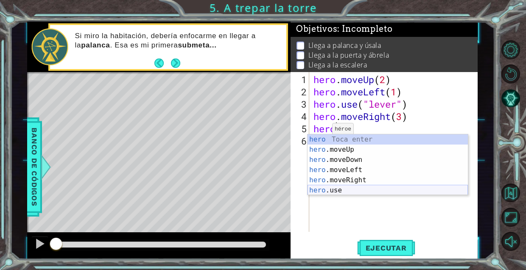
click at [340, 191] on div "hero Toca enter hero .moveUp Toca enter hero .moveDown Toca enter hero .moveLef…" at bounding box center [388, 174] width 160 height 81
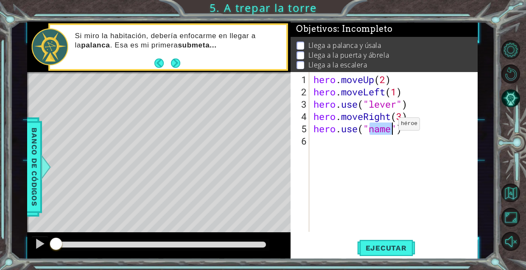
click at [386, 127] on div "hero . moveUp ( 2 ) hero . moveLeft ( 1 ) hero . use ( "lever" ) hero . moveRig…" at bounding box center [396, 165] width 168 height 185
click at [391, 130] on div "hero . moveUp ( 2 ) hero . moveLeft ( 1 ) hero . use ( "lever" ) hero . moveRig…" at bounding box center [396, 165] width 168 height 185
type textarea "hero.use("door")"
click at [315, 143] on div "hero . moveUp ( 2 ) hero . moveLeft ( 1 ) hero . use ( "lever" ) hero . moveRig…" at bounding box center [396, 165] width 168 height 185
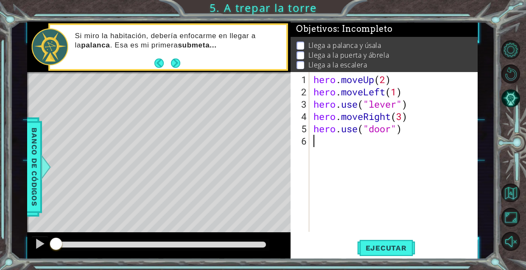
scroll to position [0, 0]
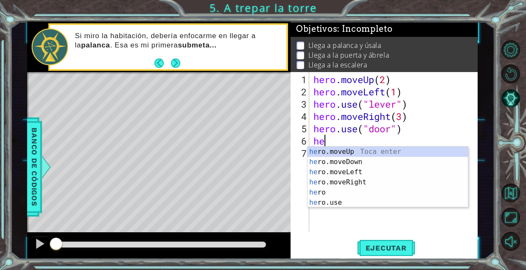
type textarea "hero"
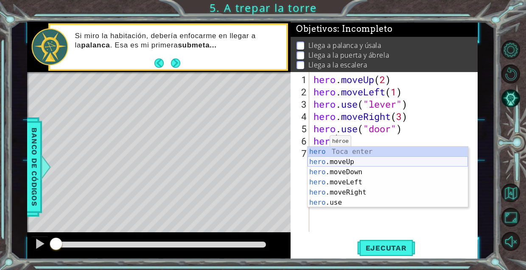
click at [348, 164] on div "hero Toca enter hero .moveUp Toca enter hero .moveDown Toca enter hero .moveLef…" at bounding box center [388, 187] width 160 height 81
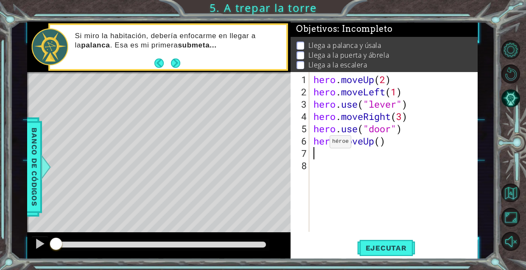
scroll to position [0, 0]
click at [381, 144] on div "hero . moveUp ( 2 ) hero . moveLeft ( 1 ) hero . use ( "lever" ) hero . moveRig…" at bounding box center [396, 165] width 168 height 185
type textarea "hero.moveUp(1)"
click at [318, 157] on div "hero . moveUp ( 2 ) hero . moveLeft ( 1 ) hero . use ( "lever" ) hero . moveRig…" at bounding box center [396, 165] width 168 height 185
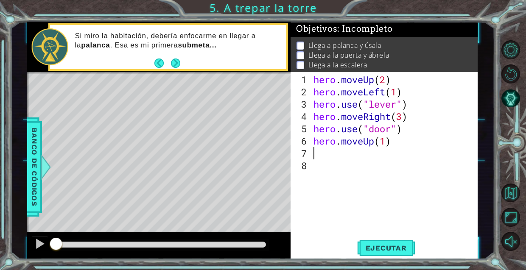
scroll to position [0, 0]
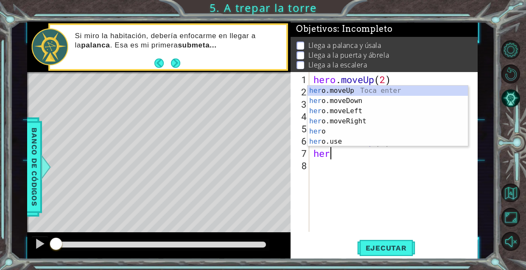
type textarea "hero"
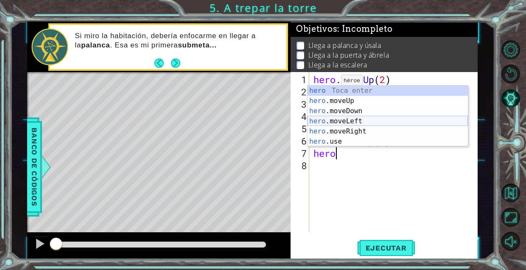
click at [331, 120] on div "hero Toca enter hero .moveUp Toca enter hero .moveDown Toca enter hero .moveLef…" at bounding box center [388, 126] width 160 height 81
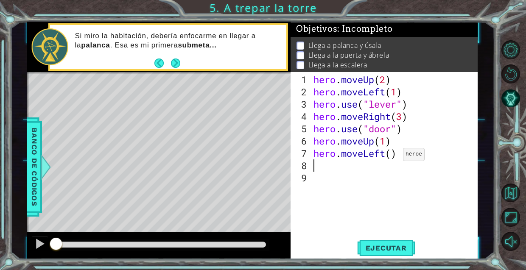
click at [390, 157] on div "hero . moveUp ( 2 ) hero . moveLeft ( 1 ) hero . use ( "lever" ) hero . moveRig…" at bounding box center [396, 165] width 168 height 185
click at [375, 244] on span "Ejecutar" at bounding box center [386, 248] width 58 height 8
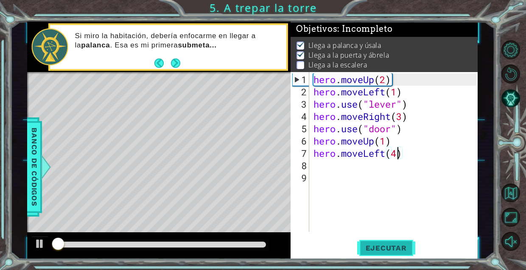
scroll to position [1, 0]
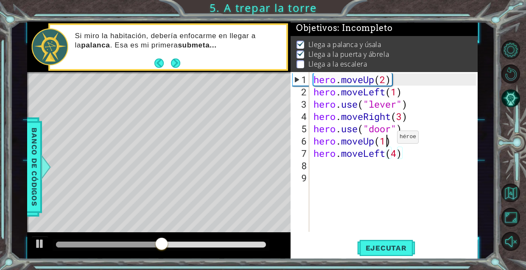
click at [384, 140] on div "hero . moveUp ( 2 ) hero . moveLeft ( 1 ) hero . use ( "lever" ) hero . moveRig…" at bounding box center [396, 165] width 168 height 185
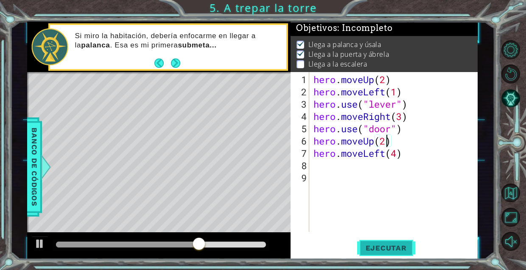
type textarea "hero.moveUp(2)"
click at [382, 246] on span "Ejecutar" at bounding box center [386, 248] width 58 height 8
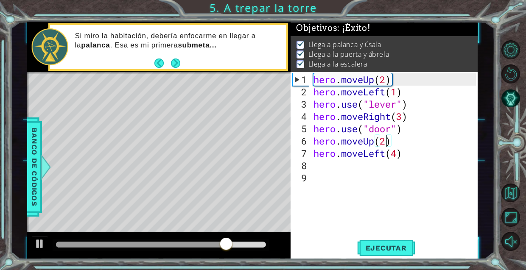
click at [317, 164] on div "hero . moveUp ( 2 ) hero . moveLeft ( 1 ) hero . use ( "lever" ) hero . moveRig…" at bounding box center [396, 165] width 168 height 185
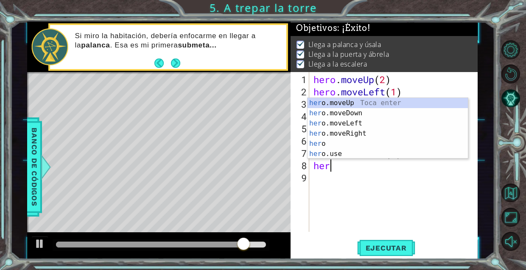
scroll to position [0, 0]
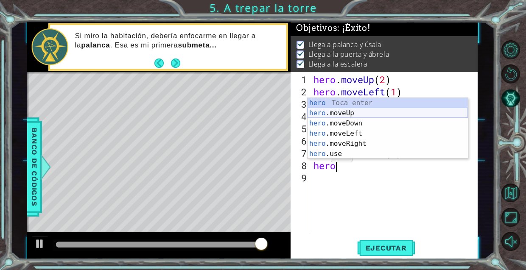
type textarea "hero"
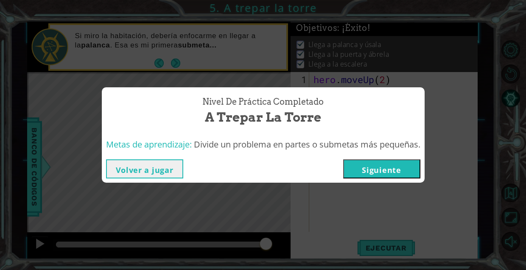
click at [393, 166] on button "Siguiente" at bounding box center [381, 169] width 77 height 19
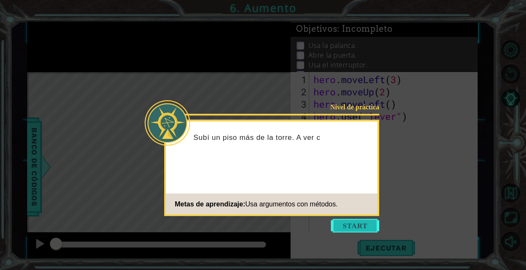
click at [346, 222] on button "Start" at bounding box center [355, 226] width 48 height 14
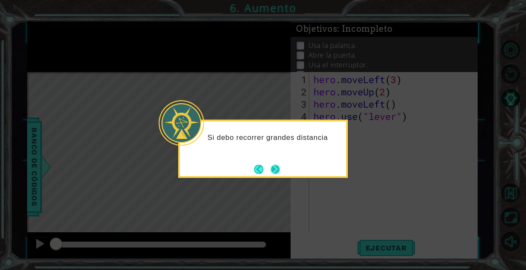
click at [280, 173] on button "Next" at bounding box center [276, 170] width 10 height 10
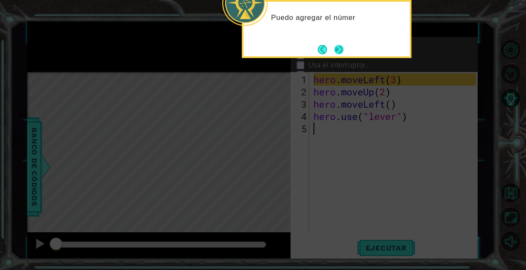
click at [339, 55] on button "Next" at bounding box center [338, 49] width 11 height 11
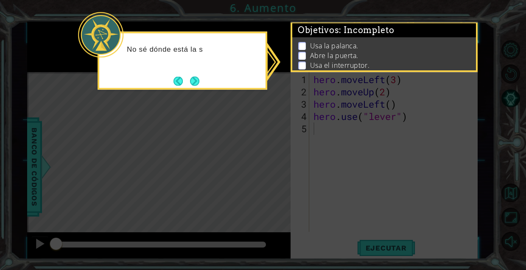
click at [284, 101] on icon at bounding box center [263, 135] width 526 height 270
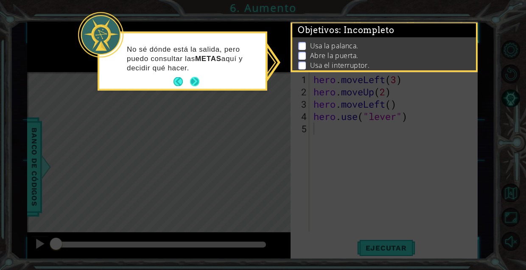
click at [193, 81] on button "Next" at bounding box center [195, 82] width 10 height 10
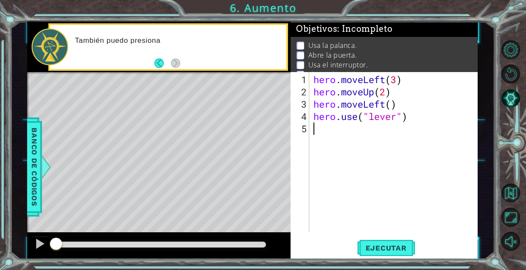
click at [229, 137] on div "Level Map" at bounding box center [223, 197] width 392 height 250
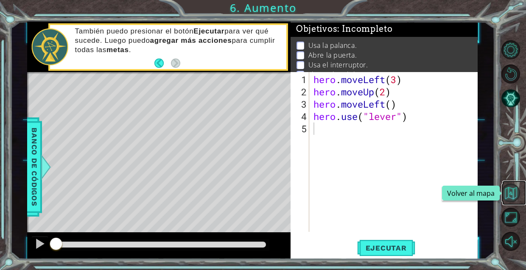
click at [507, 197] on button "Volver al mapa" at bounding box center [510, 193] width 19 height 19
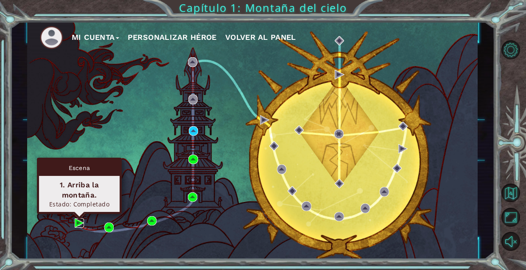
click at [81, 223] on img at bounding box center [79, 222] width 9 height 9
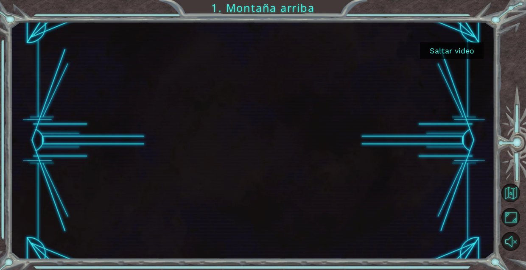
click at [463, 52] on button "Saltar video" at bounding box center [452, 50] width 64 height 17
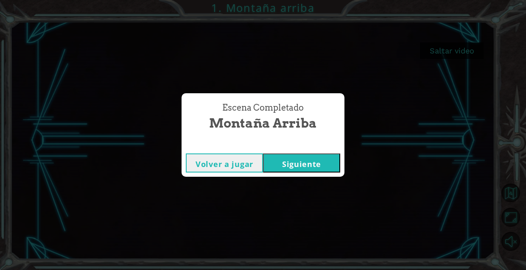
click at [294, 159] on button "Siguiente" at bounding box center [301, 163] width 77 height 19
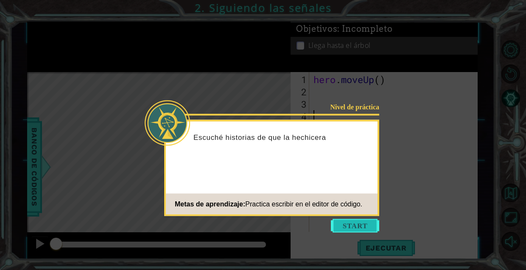
click at [335, 225] on button "Start" at bounding box center [355, 226] width 48 height 14
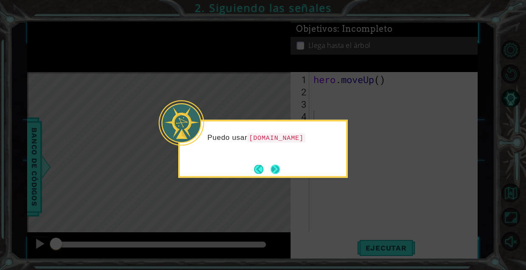
click at [279, 168] on button "Next" at bounding box center [275, 169] width 9 height 9
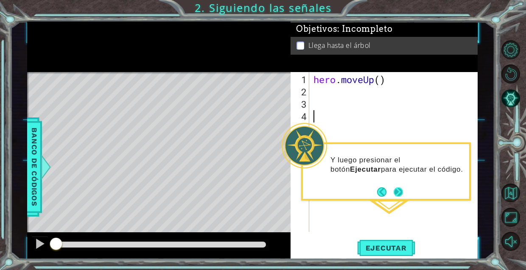
click at [397, 192] on button "Next" at bounding box center [398, 192] width 9 height 9
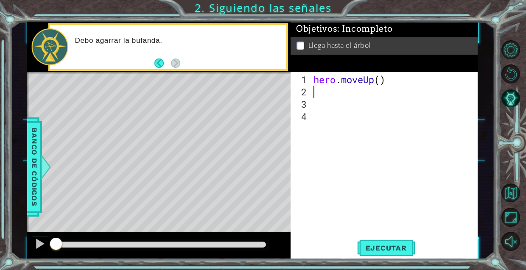
click at [381, 86] on div "hero . moveUp ( )" at bounding box center [396, 165] width 168 height 185
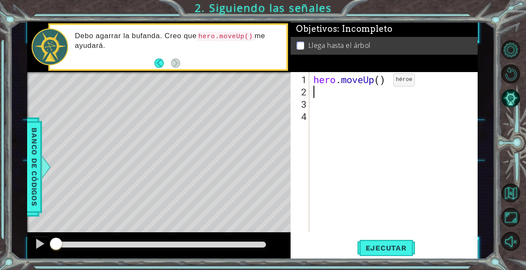
click at [381, 83] on div "hero . moveUp ( )" at bounding box center [396, 165] width 168 height 185
type textarea "hero.moveUp(2)"
click at [364, 250] on span "Ejecutar" at bounding box center [386, 248] width 58 height 8
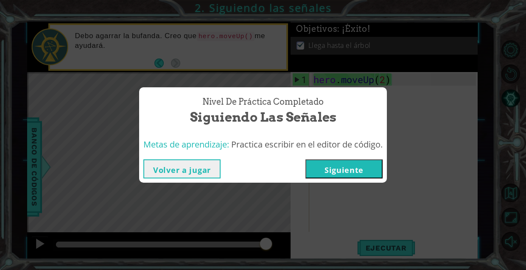
click at [342, 166] on button "Siguiente" at bounding box center [343, 169] width 77 height 19
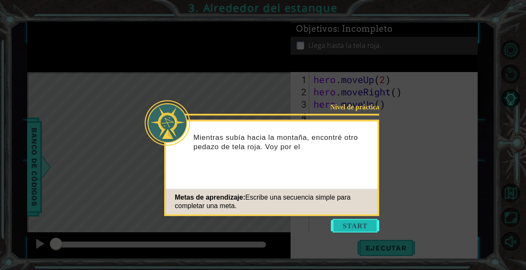
click at [350, 223] on button "Start" at bounding box center [355, 226] width 48 height 14
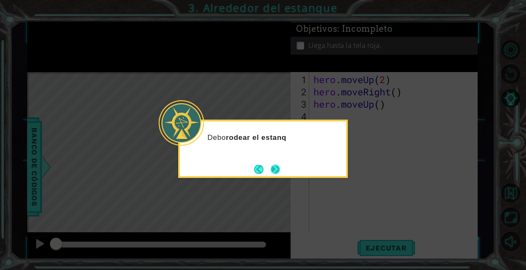
click at [275, 168] on button "Next" at bounding box center [275, 169] width 11 height 11
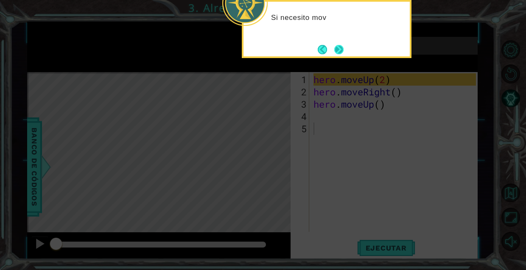
click at [338, 51] on button "Next" at bounding box center [339, 50] width 10 height 10
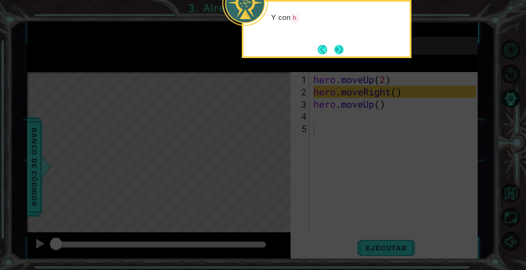
click at [338, 51] on button "Next" at bounding box center [338, 49] width 9 height 9
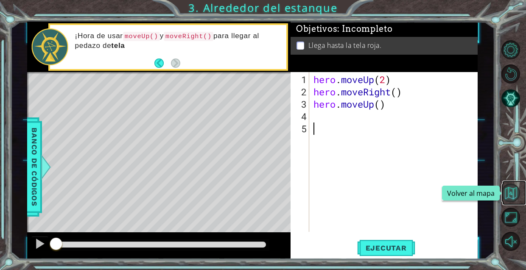
click at [512, 199] on button "Volver al mapa" at bounding box center [510, 193] width 19 height 19
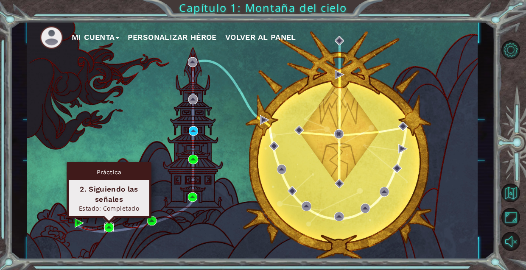
click at [106, 226] on img at bounding box center [108, 227] width 9 height 9
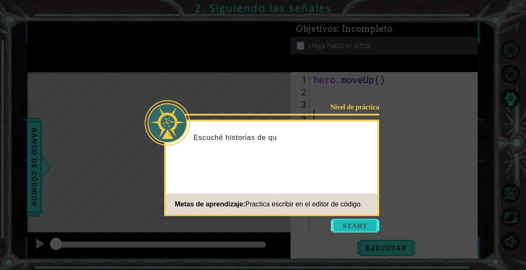
click at [342, 228] on button "Start" at bounding box center [355, 226] width 48 height 14
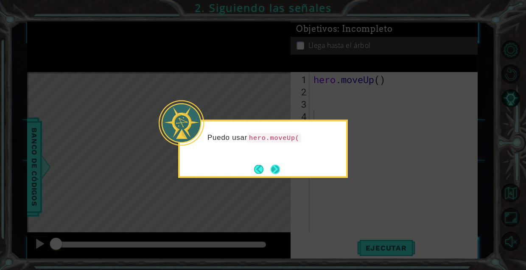
click at [280, 172] on button "Next" at bounding box center [275, 169] width 9 height 9
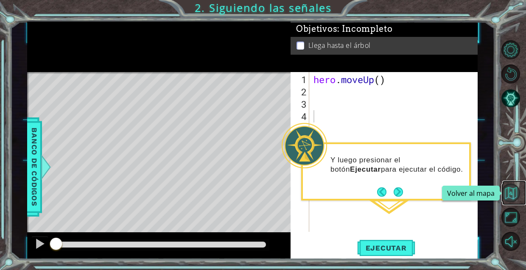
click at [511, 199] on button "Volver al mapa" at bounding box center [510, 193] width 19 height 19
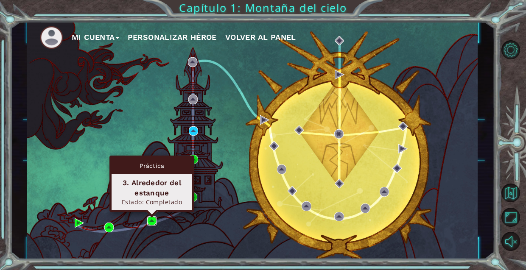
click at [148, 221] on img at bounding box center [151, 220] width 9 height 9
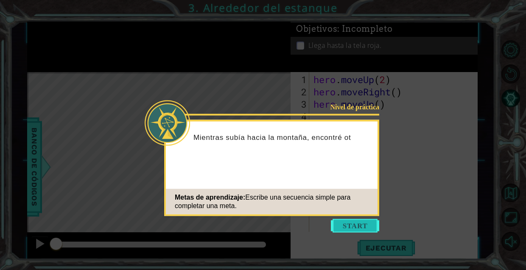
click at [344, 227] on button "Start" at bounding box center [355, 226] width 48 height 14
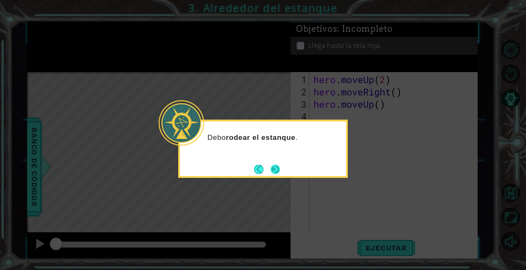
click at [273, 168] on button "Next" at bounding box center [275, 169] width 9 height 9
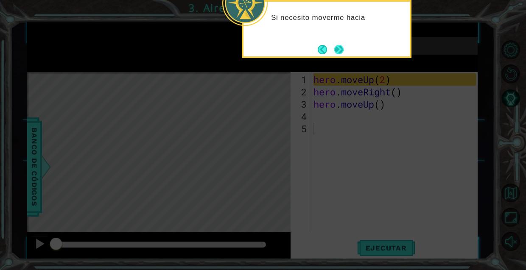
click at [339, 48] on button "Next" at bounding box center [338, 49] width 9 height 9
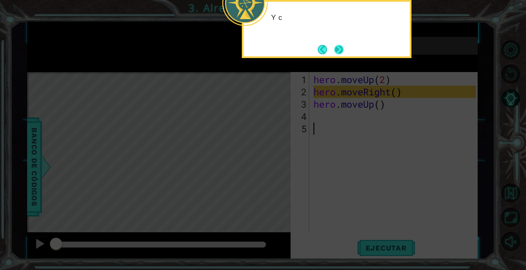
click at [339, 48] on button "Next" at bounding box center [339, 50] width 10 height 10
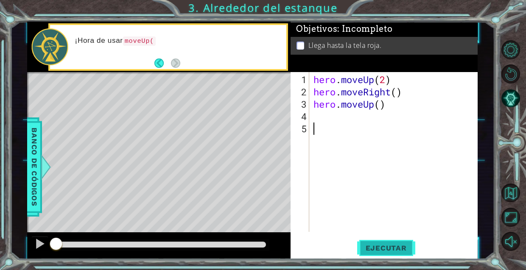
click at [376, 250] on span "Ejecutar" at bounding box center [386, 248] width 58 height 8
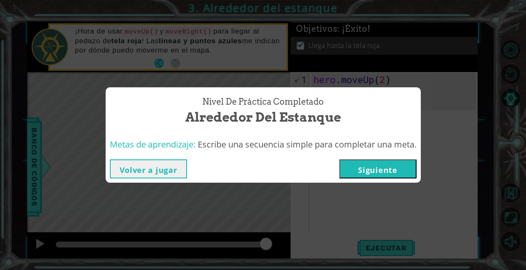
click at [379, 175] on button "Siguiente" at bounding box center [377, 169] width 77 height 19
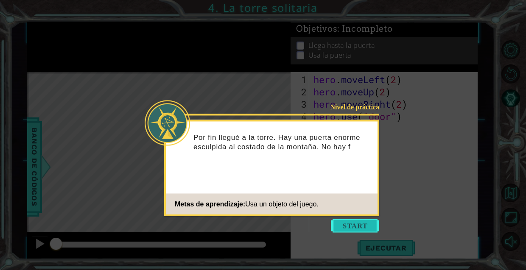
click at [359, 224] on button "Start" at bounding box center [355, 226] width 48 height 14
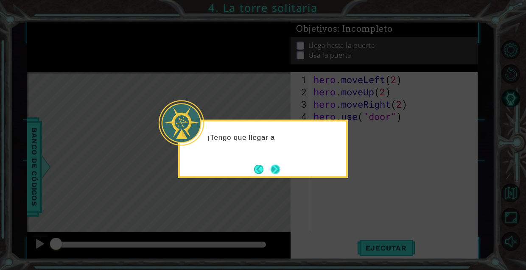
click at [272, 171] on button "Next" at bounding box center [276, 170] width 10 height 10
click at [272, 171] on button "Next" at bounding box center [275, 169] width 11 height 11
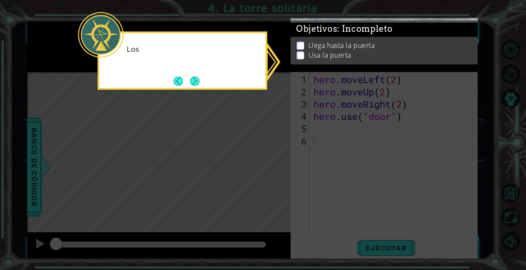
click at [328, 161] on icon at bounding box center [263, 135] width 526 height 270
click at [351, 220] on icon at bounding box center [263, 135] width 526 height 270
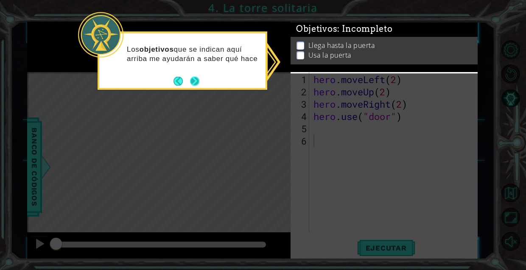
click at [193, 82] on button "Next" at bounding box center [194, 80] width 9 height 9
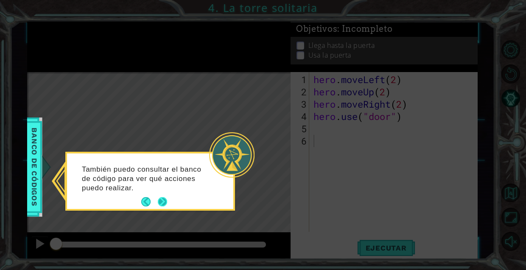
click at [159, 199] on button "Next" at bounding box center [163, 202] width 10 height 10
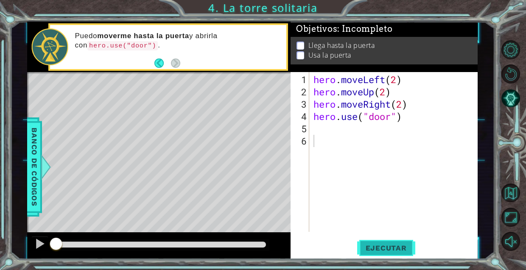
click at [371, 243] on button "Ejecutar" at bounding box center [386, 248] width 58 height 19
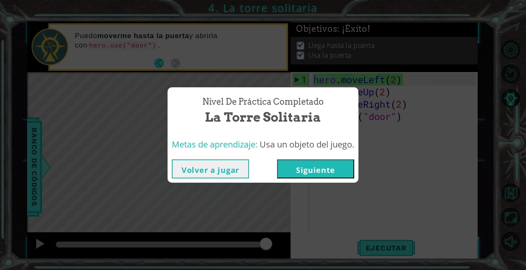
click at [319, 164] on button "Siguiente" at bounding box center [315, 169] width 77 height 19
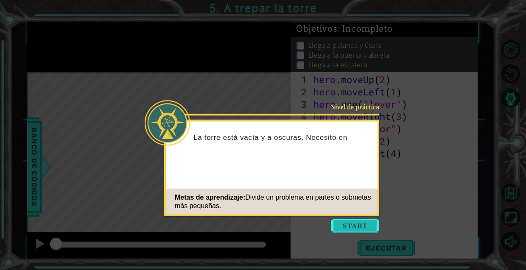
click at [350, 221] on button "Start" at bounding box center [355, 226] width 48 height 14
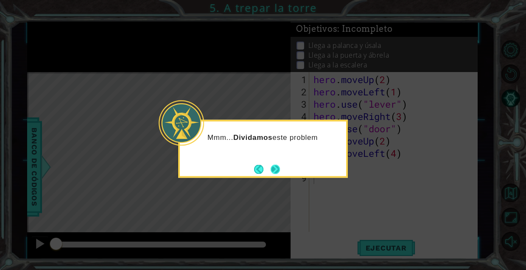
click at [278, 174] on button "Next" at bounding box center [275, 169] width 9 height 9
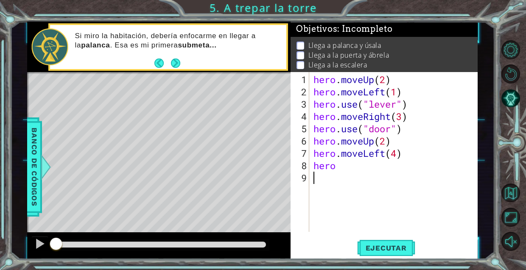
click at [336, 171] on div "hero . moveUp ( 2 ) hero . moveLeft ( 1 ) hero . use ( "lever" ) hero . moveRig…" at bounding box center [396, 165] width 168 height 185
click at [344, 171] on div "hero . moveUp ( 2 ) hero . moveLeft ( 1 ) hero . use ( "lever" ) hero . moveRig…" at bounding box center [396, 165] width 168 height 185
type textarea "hero."
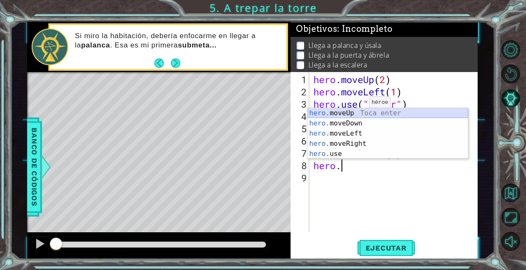
click at [351, 115] on div "hero. moveUp Toca enter hero. moveDown Toca enter hero. moveLeft Toca enter her…" at bounding box center [388, 143] width 160 height 71
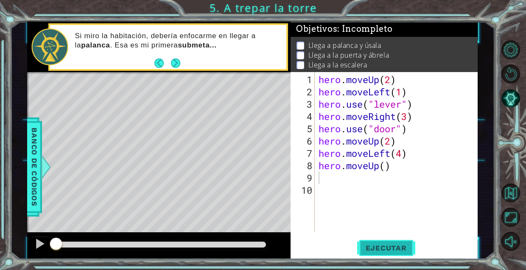
click at [385, 245] on span "Ejecutar" at bounding box center [386, 248] width 58 height 8
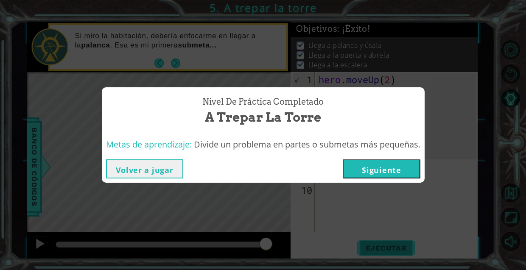
click at [385, 245] on div "Nivel de práctica Completado A trepar la torre Metas de aprendizaje: Divide un …" at bounding box center [263, 135] width 526 height 270
click at [375, 168] on button "Siguiente" at bounding box center [381, 169] width 77 height 19
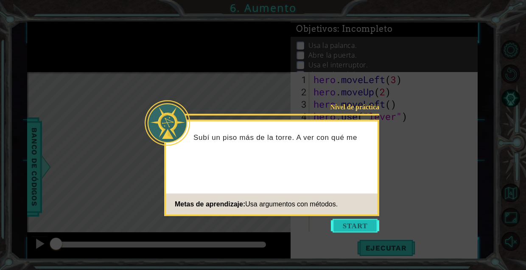
click at [342, 228] on button "Start" at bounding box center [355, 226] width 48 height 14
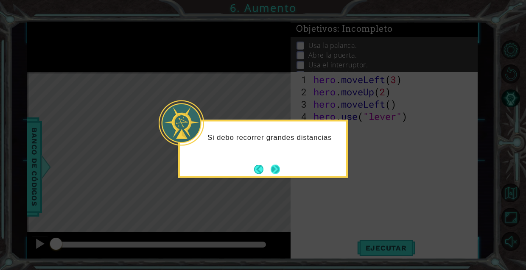
click at [272, 172] on button "Next" at bounding box center [275, 169] width 12 height 12
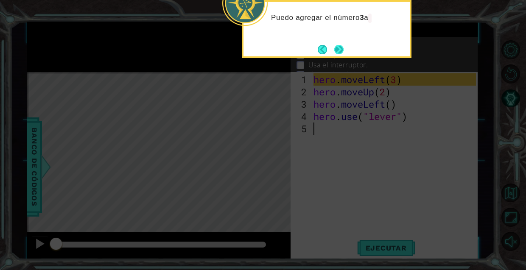
click at [342, 52] on button "Next" at bounding box center [339, 50] width 10 height 10
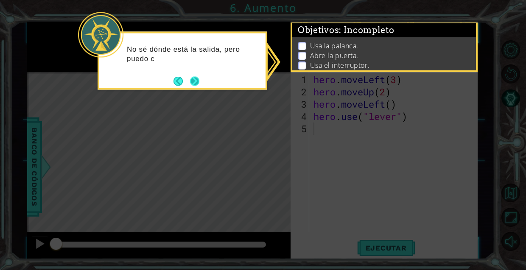
click at [196, 81] on button "Next" at bounding box center [194, 80] width 9 height 9
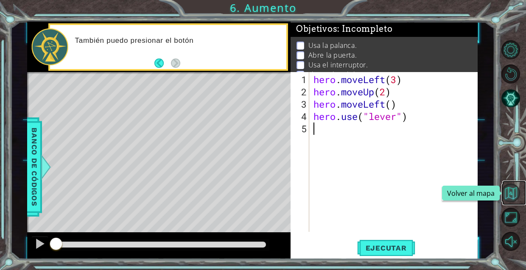
click at [507, 195] on button "Volver al mapa" at bounding box center [510, 193] width 19 height 19
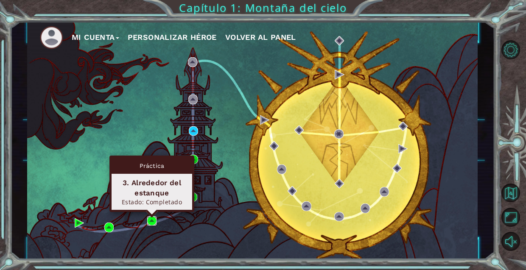
click at [148, 223] on img at bounding box center [151, 220] width 9 height 9
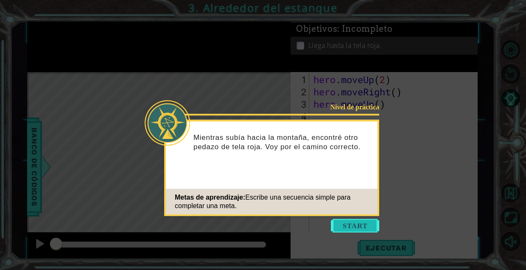
click at [342, 225] on button "Start" at bounding box center [355, 226] width 48 height 14
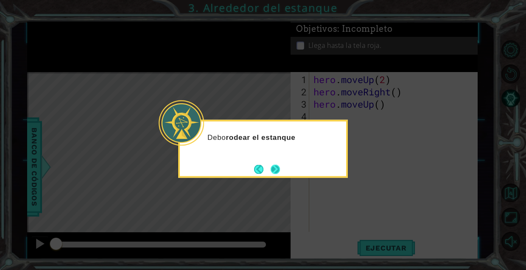
click at [272, 171] on button "Next" at bounding box center [276, 170] width 10 height 10
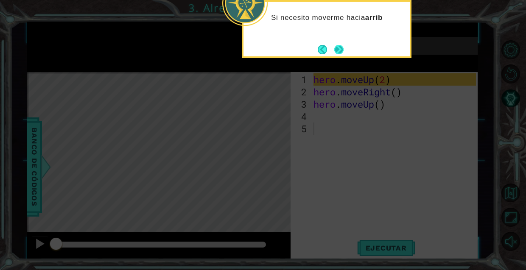
click at [338, 52] on button "Next" at bounding box center [339, 50] width 10 height 10
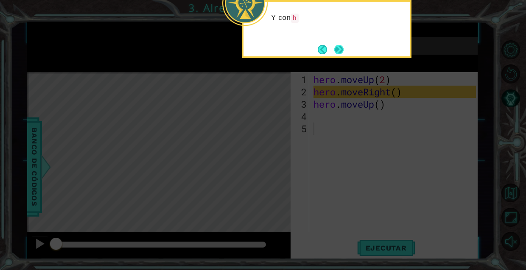
click at [340, 48] on button "Next" at bounding box center [338, 49] width 9 height 9
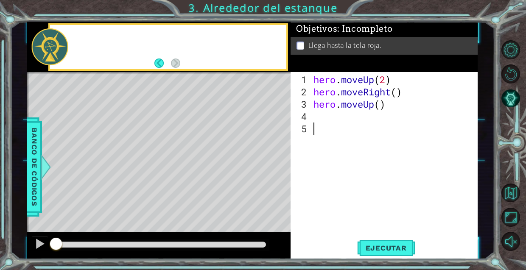
click at [340, 48] on p "Llega hasta la tela roja." at bounding box center [344, 45] width 73 height 9
